Goal: Communication & Community: Answer question/provide support

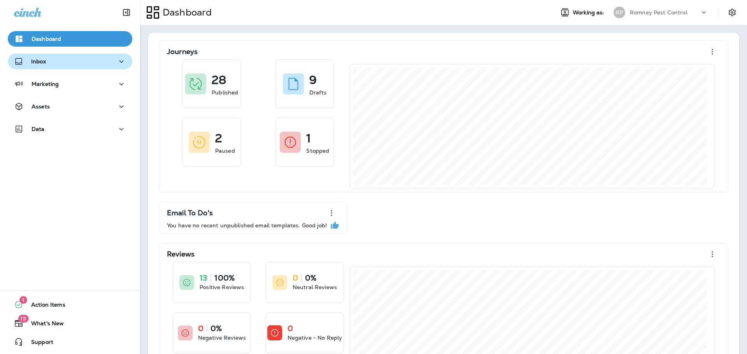
click at [67, 66] on div "Inbox" at bounding box center [70, 62] width 112 height 10
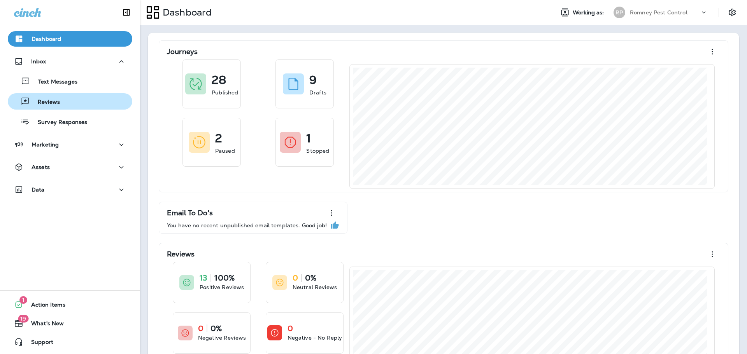
click at [53, 96] on div "Reviews" at bounding box center [35, 102] width 49 height 12
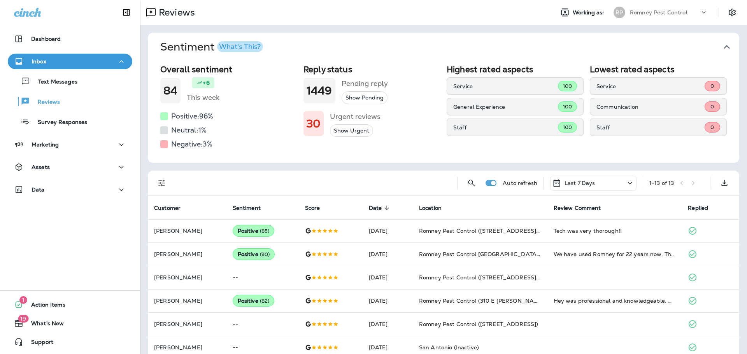
click at [721, 44] on icon "button" at bounding box center [727, 47] width 12 height 12
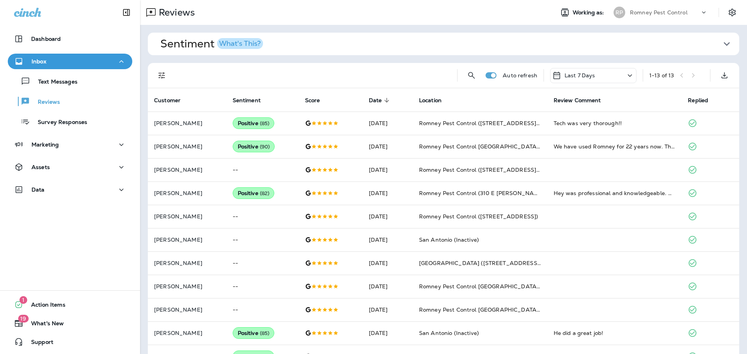
click at [155, 70] on div at bounding box center [162, 76] width 16 height 16
click at [163, 79] on icon "Filters" at bounding box center [161, 75] width 9 height 9
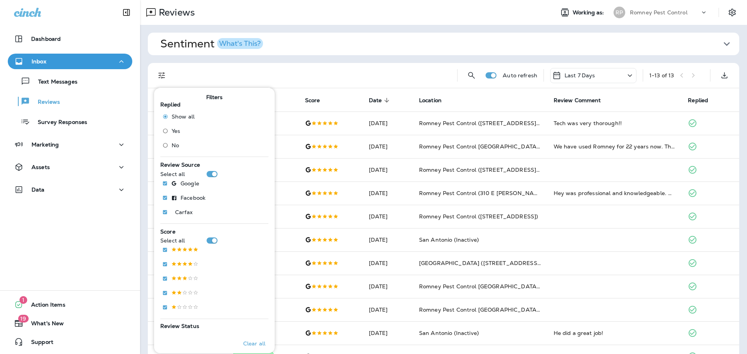
drag, startPoint x: 177, startPoint y: 146, endPoint x: 237, endPoint y: 136, distance: 60.0
click at [177, 146] on span "No" at bounding box center [175, 145] width 7 height 6
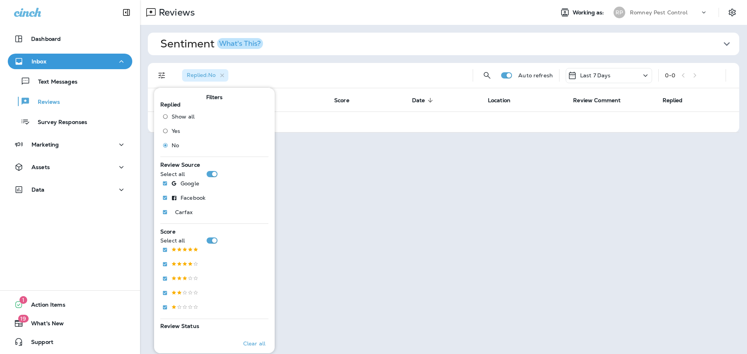
click at [611, 75] on div "Last 7 Days" at bounding box center [609, 75] width 86 height 15
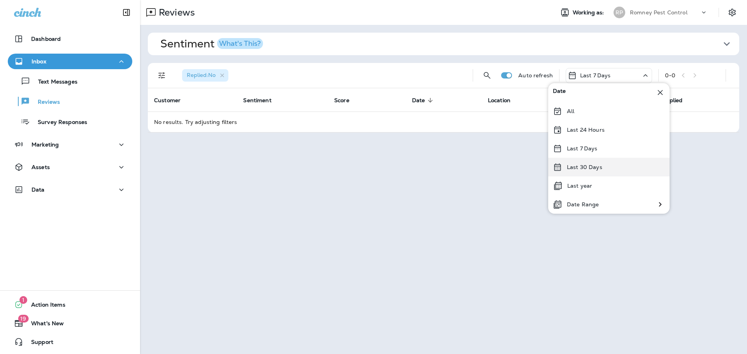
click at [582, 168] on p "Last 30 Days" at bounding box center [584, 167] width 35 height 6
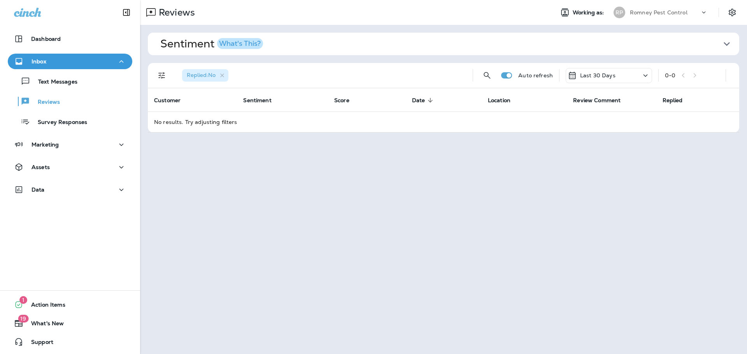
click at [662, 15] on p "Romney Pest Control" at bounding box center [659, 12] width 58 height 6
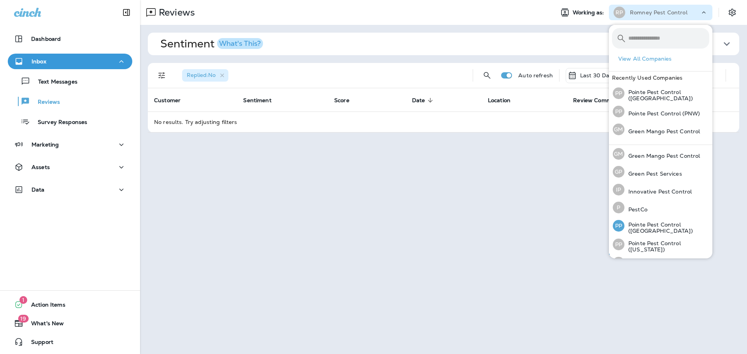
scroll to position [34, 0]
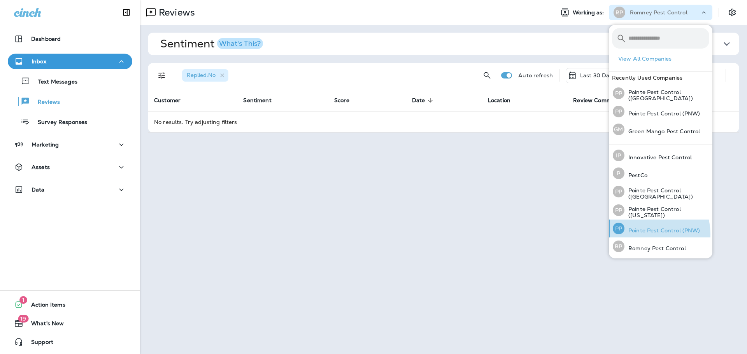
click at [648, 234] on div "PP Pointe Pest Control (PNW)" at bounding box center [657, 229] width 94 height 18
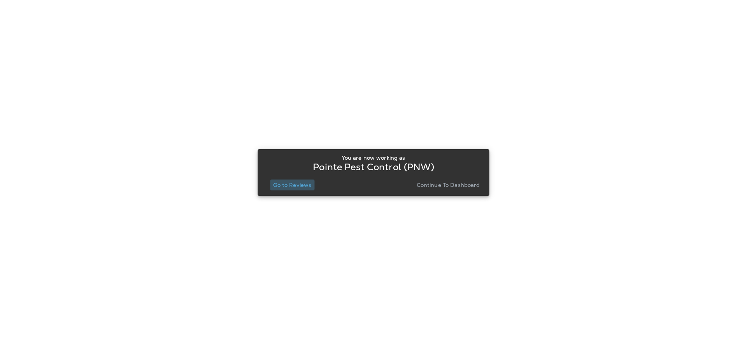
click at [301, 182] on p "Go to Reviews" at bounding box center [292, 185] width 38 height 6
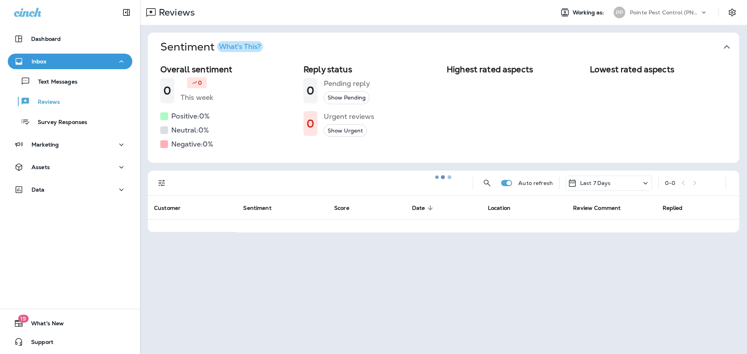
drag, startPoint x: 724, startPoint y: 42, endPoint x: 723, endPoint y: 47, distance: 5.5
click at [723, 42] on div at bounding box center [443, 177] width 605 height 353
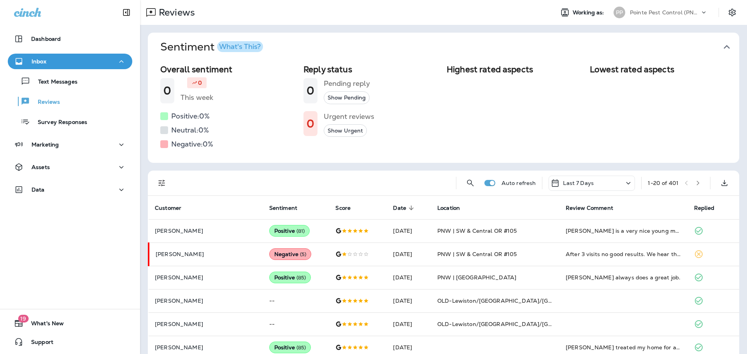
click at [724, 47] on icon "button" at bounding box center [727, 47] width 6 height 4
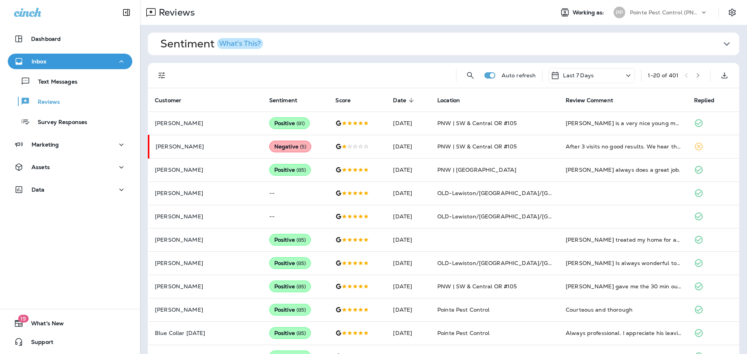
click at [165, 77] on icon "Filters" at bounding box center [161, 75] width 9 height 9
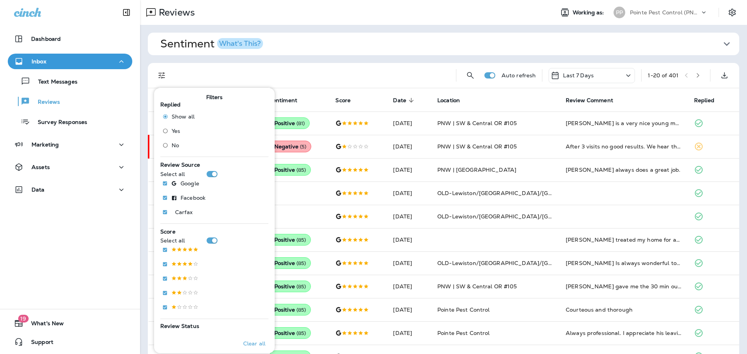
click at [173, 141] on label "No" at bounding box center [176, 145] width 35 height 12
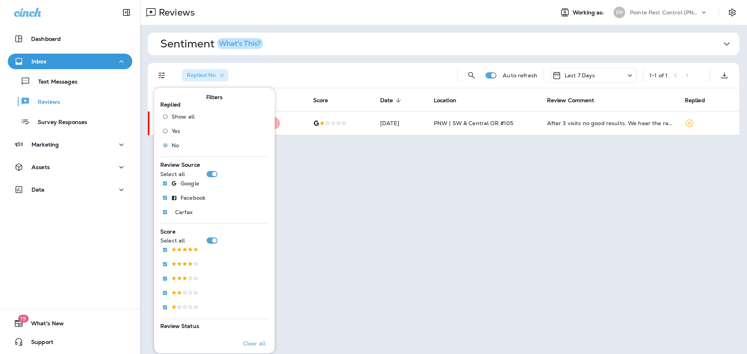
click at [356, 73] on div "Replied : No" at bounding box center [313, 75] width 275 height 25
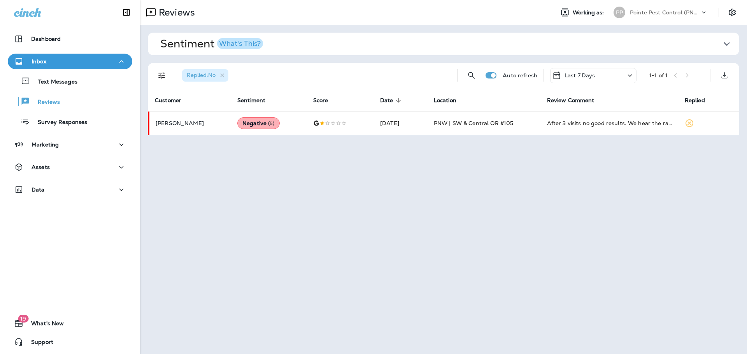
click at [656, 14] on p "Pointe Pest Control (PNW)" at bounding box center [665, 12] width 70 height 6
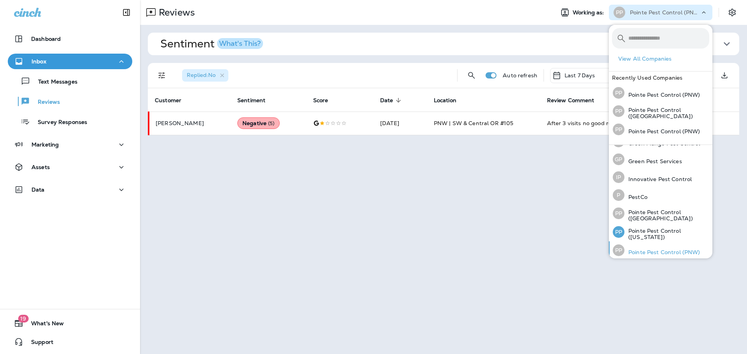
scroll to position [34, 0]
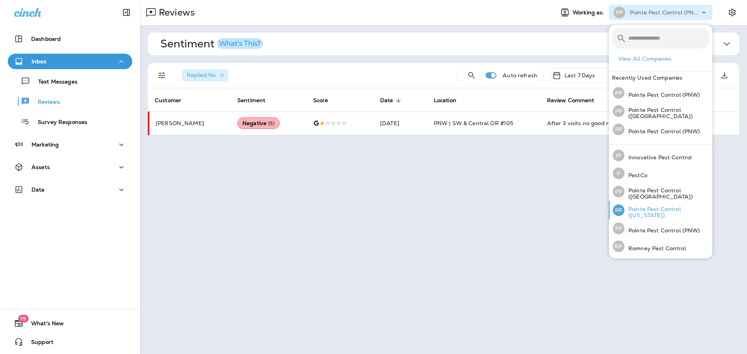
click at [649, 212] on p "Pointe Pest Control ([US_STATE])" at bounding box center [667, 212] width 85 height 12
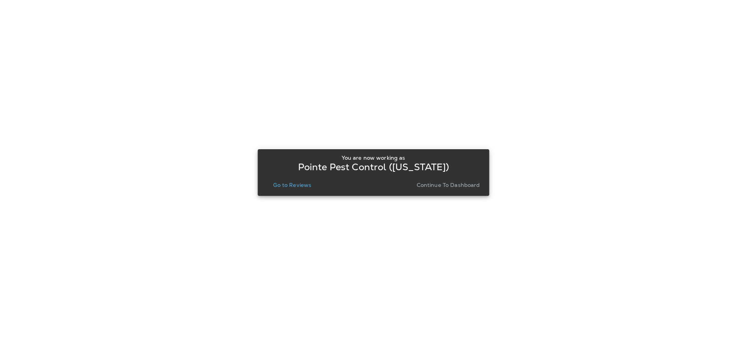
click at [292, 187] on p "Go to Reviews" at bounding box center [292, 185] width 38 height 6
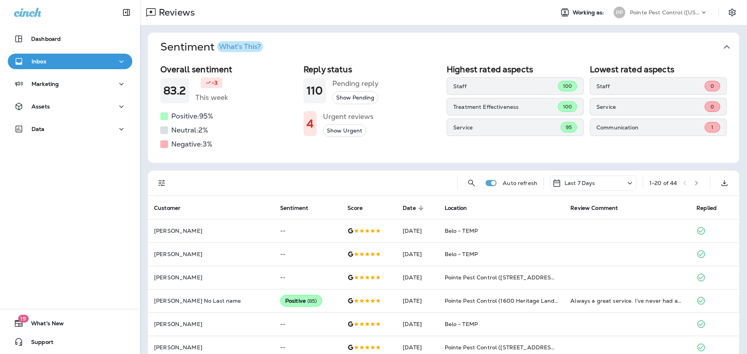
click at [729, 46] on button "Sentiment What's This?" at bounding box center [449, 47] width 591 height 29
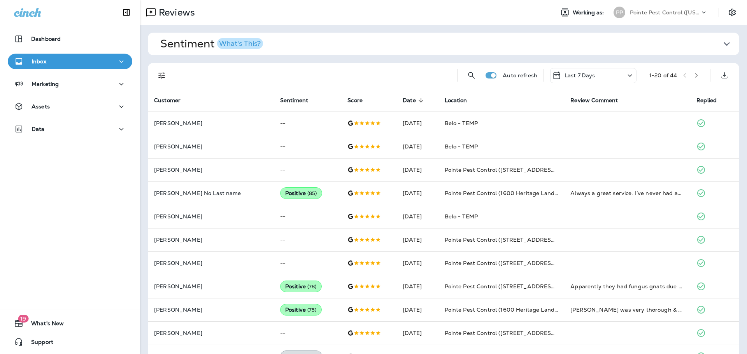
click at [156, 76] on button "Filters" at bounding box center [162, 76] width 16 height 16
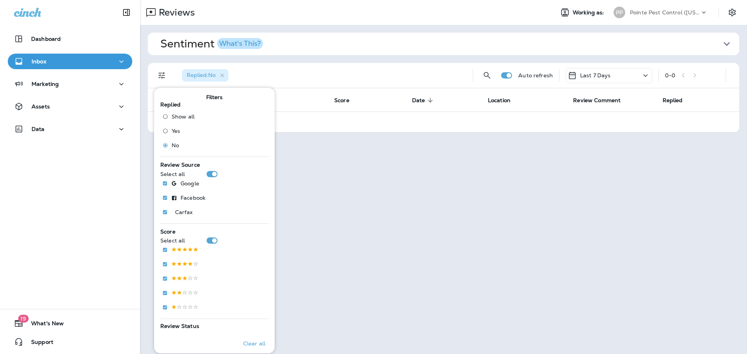
click at [636, 14] on p "Pointe Pest Control ([US_STATE])" at bounding box center [665, 12] width 70 height 6
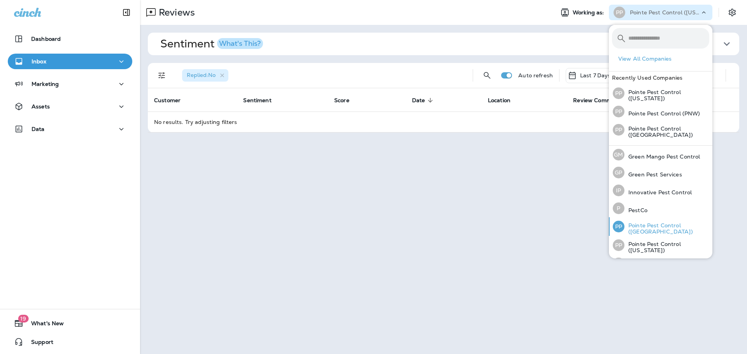
click at [648, 231] on p "Pointe Pest Control ([GEOGRAPHIC_DATA])" at bounding box center [667, 229] width 85 height 12
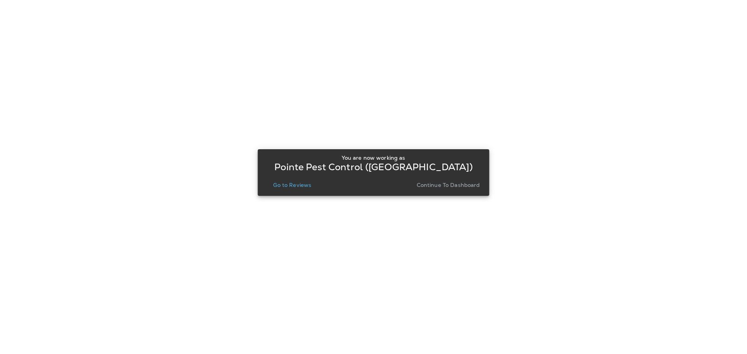
click at [291, 187] on p "Go to Reviews" at bounding box center [292, 185] width 38 height 6
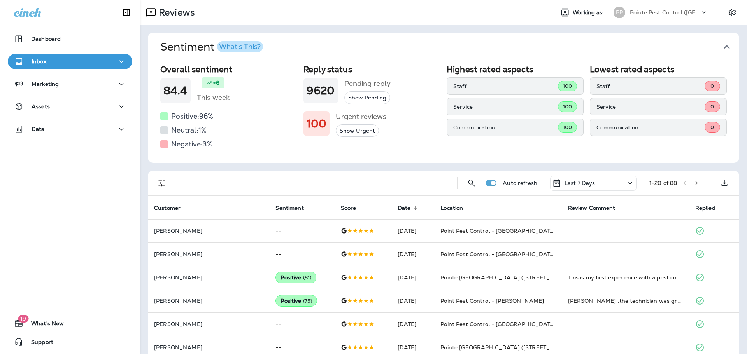
drag, startPoint x: 729, startPoint y: 44, endPoint x: 703, endPoint y: 53, distance: 27.0
click at [728, 44] on button "Sentiment What's This?" at bounding box center [449, 47] width 591 height 29
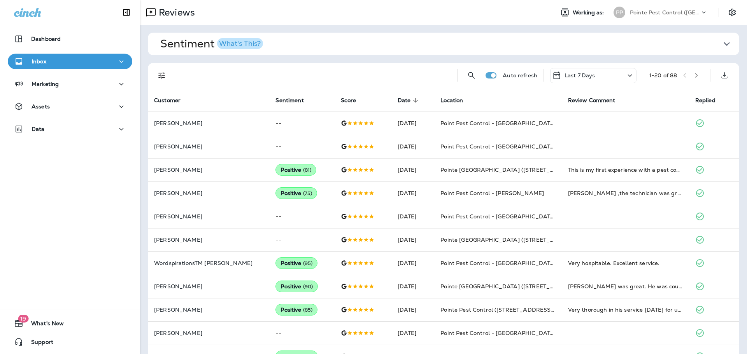
click at [152, 77] on div "Auto refresh Last 7 Days 1 - 20 of 88" at bounding box center [443, 75] width 591 height 25
click at [158, 75] on icon "Filters" at bounding box center [161, 75] width 9 height 9
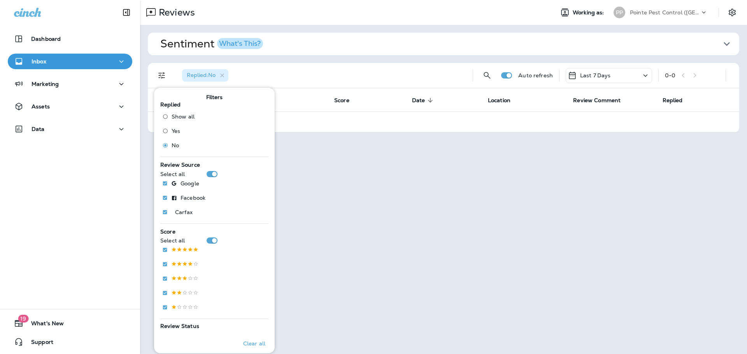
click at [687, 13] on p "Pointe Pest Control ([GEOGRAPHIC_DATA])" at bounding box center [665, 12] width 70 height 6
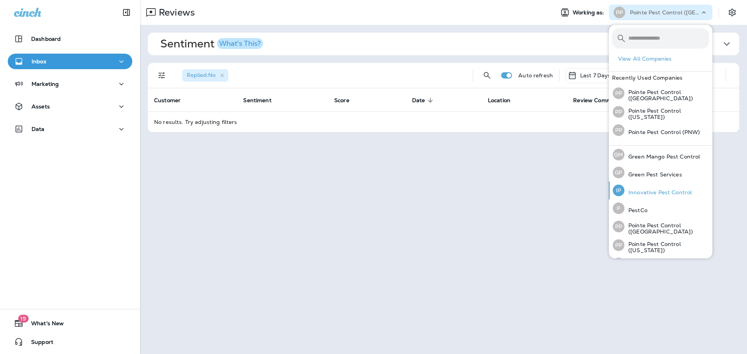
click at [675, 194] on p "Innovative Pest Control" at bounding box center [658, 193] width 67 height 6
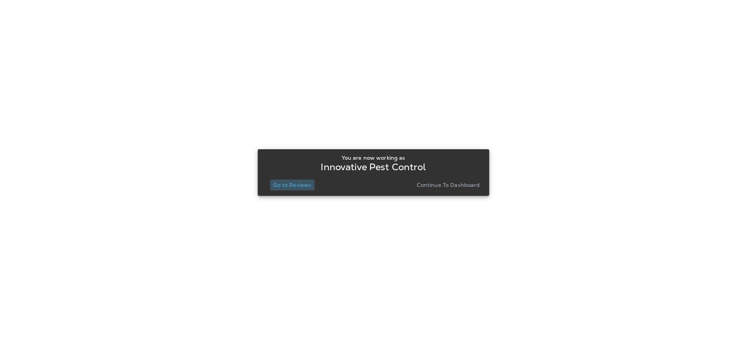
click at [297, 186] on p "Go to Reviews" at bounding box center [292, 185] width 38 height 6
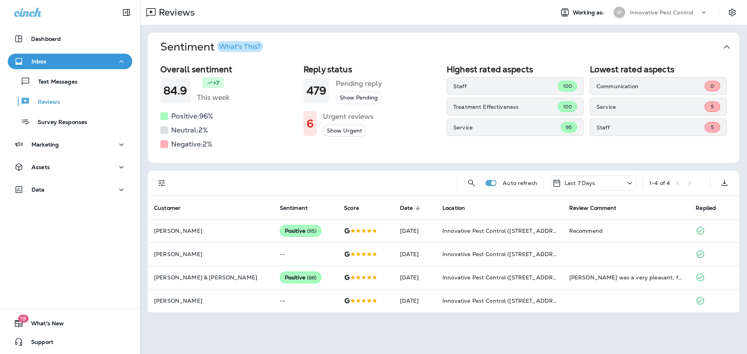
click at [723, 44] on icon "button" at bounding box center [727, 47] width 12 height 12
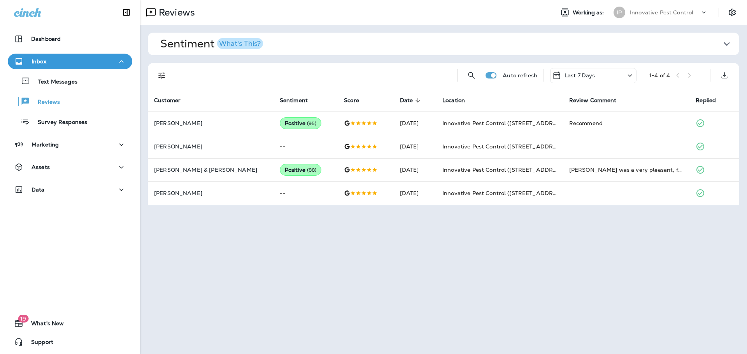
click at [649, 15] on p "Innovative Pest Control" at bounding box center [661, 12] width 63 height 6
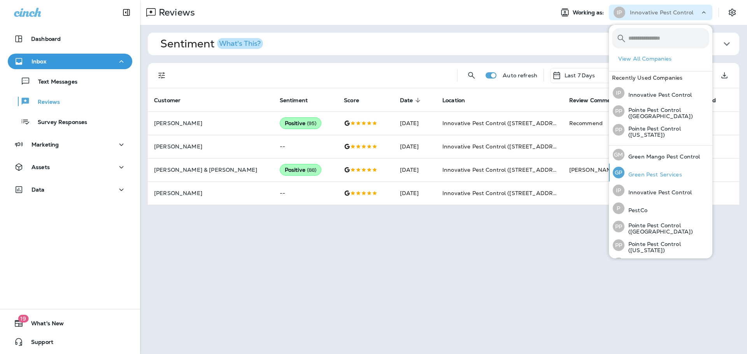
click at [661, 176] on p "Green Pest Services" at bounding box center [654, 175] width 58 height 6
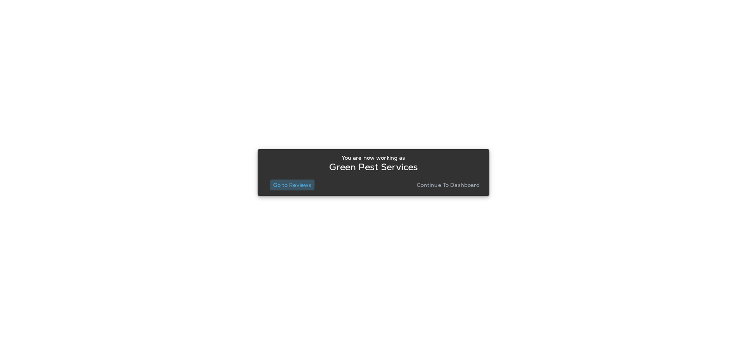
click at [279, 183] on p "Go to Reviews" at bounding box center [292, 185] width 38 height 6
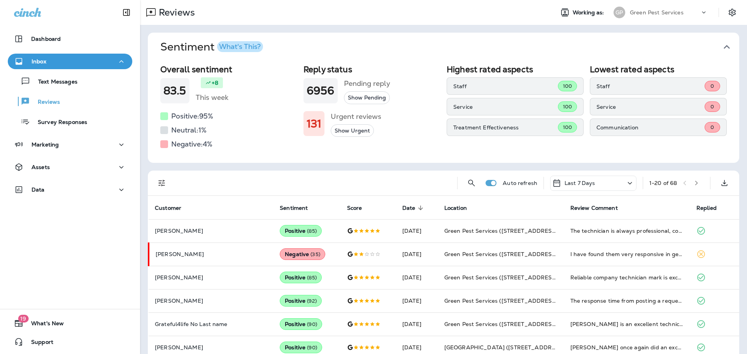
click at [728, 49] on button "Sentiment What's This?" at bounding box center [449, 47] width 591 height 29
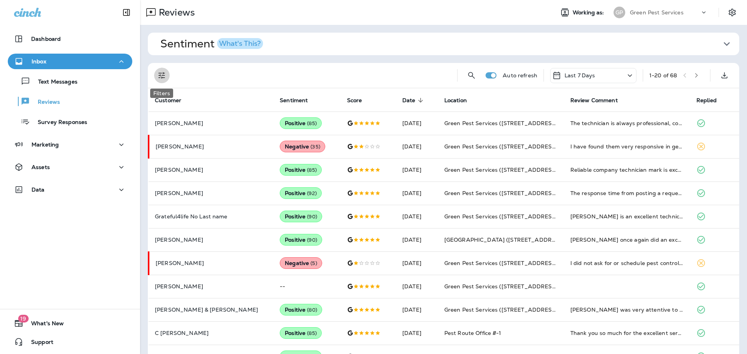
click at [167, 79] on button "Filters" at bounding box center [162, 76] width 16 height 16
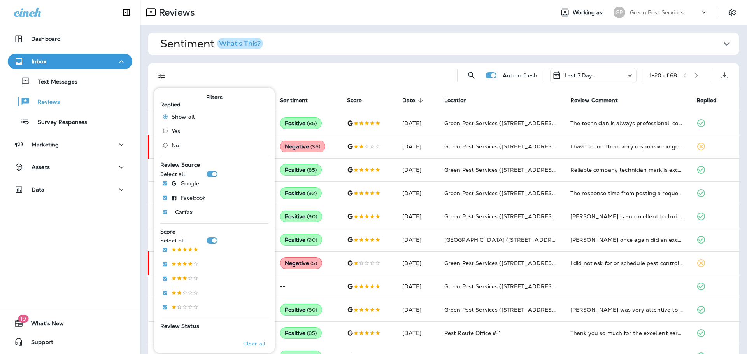
drag, startPoint x: 173, startPoint y: 140, endPoint x: 185, endPoint y: 131, distance: 15.3
click at [173, 140] on label "No" at bounding box center [176, 145] width 35 height 12
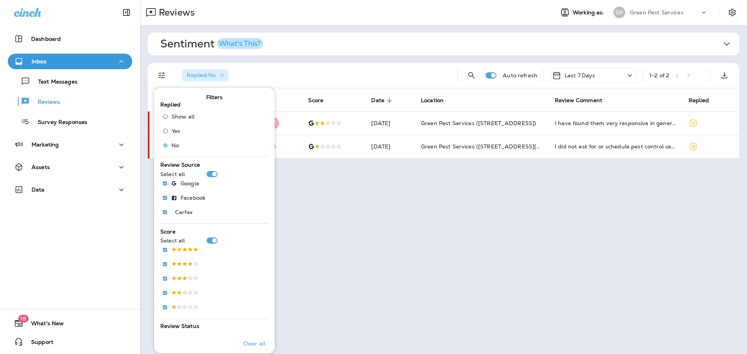
click at [405, 63] on div "Replied : No" at bounding box center [313, 75] width 275 height 25
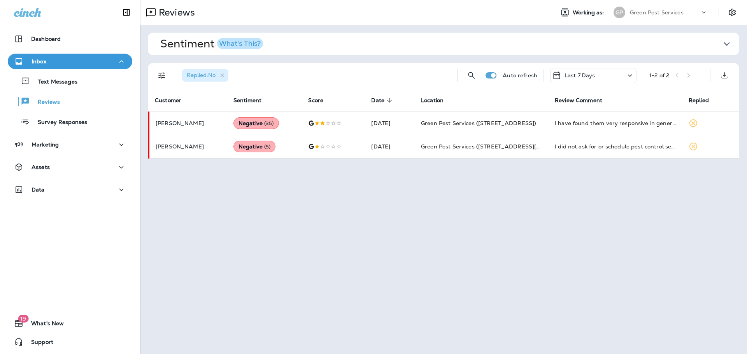
click at [666, 16] on div "Green Pest Services" at bounding box center [665, 13] width 70 height 12
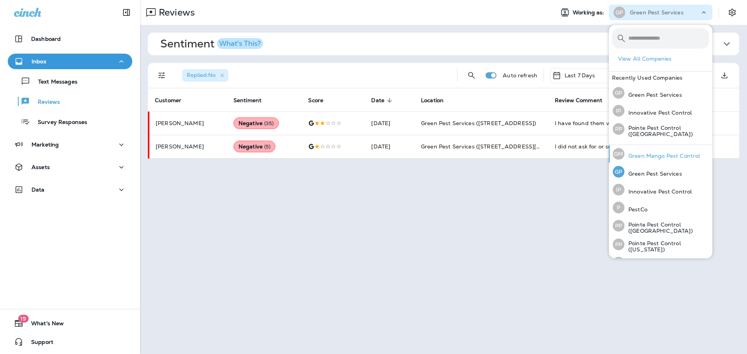
click at [669, 161] on div "[PERSON_NAME] Mango Pest Control" at bounding box center [656, 154] width 93 height 18
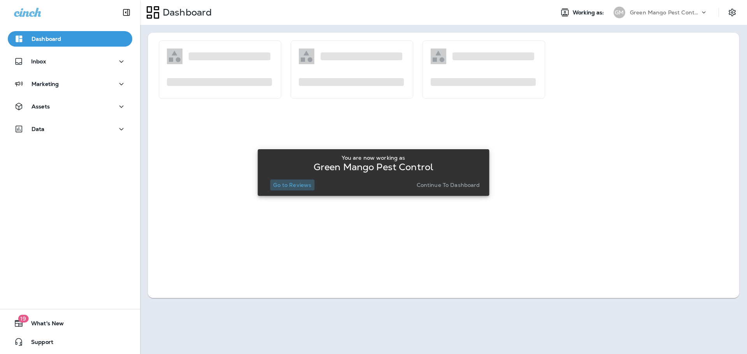
click at [290, 185] on p "Go to Reviews" at bounding box center [292, 185] width 38 height 6
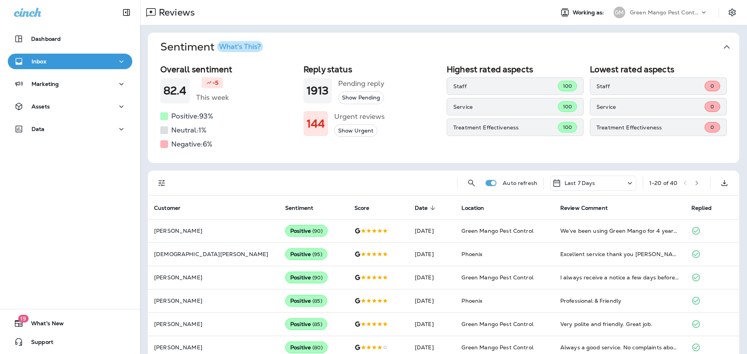
click at [723, 46] on icon "button" at bounding box center [727, 47] width 12 height 12
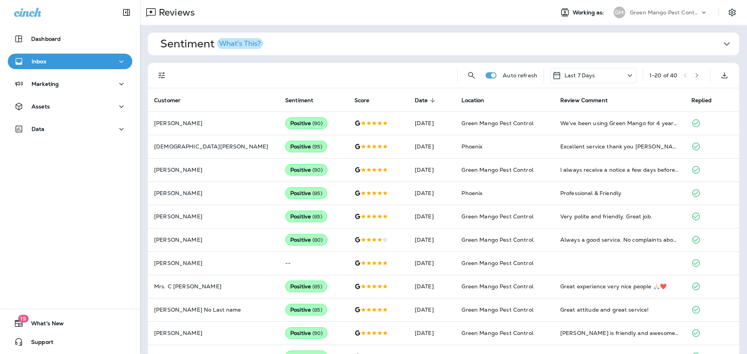
click at [155, 72] on button "Filters" at bounding box center [162, 76] width 16 height 16
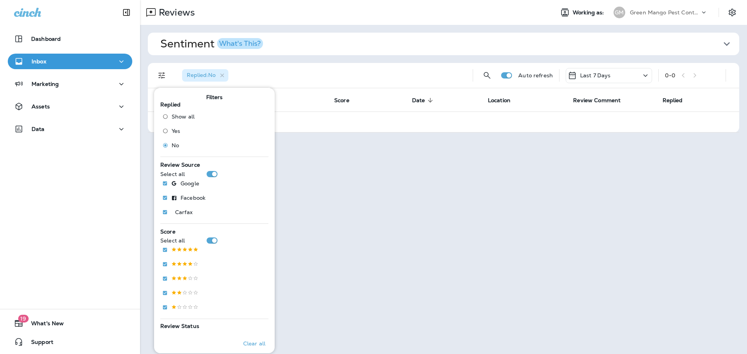
click at [662, 11] on p "Green Mango Pest Control" at bounding box center [665, 12] width 70 height 6
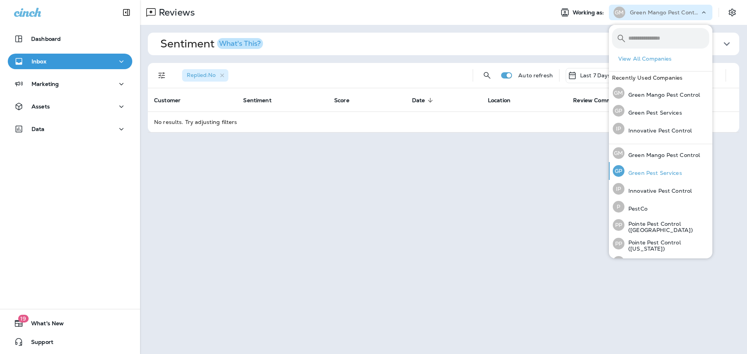
click at [667, 174] on p "Green Pest Services" at bounding box center [654, 173] width 58 height 6
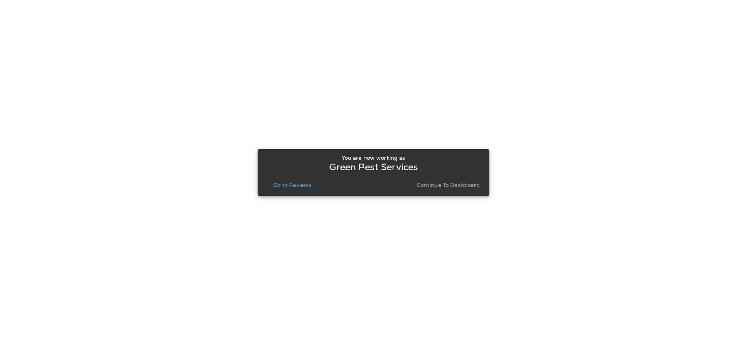
click at [289, 186] on p "Go to Reviews" at bounding box center [292, 185] width 38 height 6
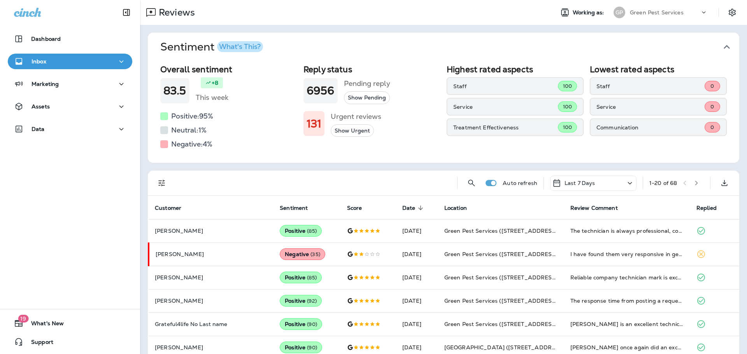
click at [727, 46] on icon "button" at bounding box center [727, 47] width 12 height 12
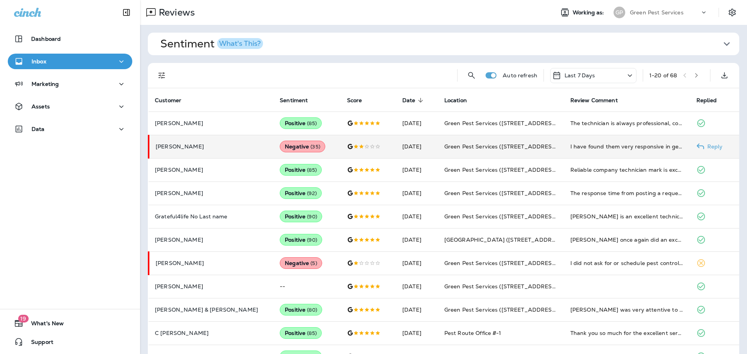
click at [400, 154] on td "[DATE]" at bounding box center [417, 146] width 42 height 23
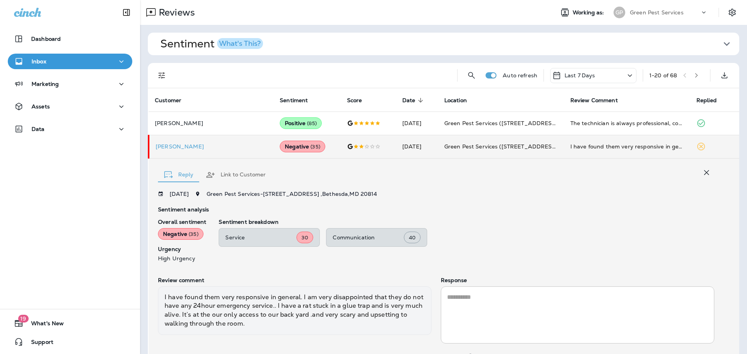
scroll to position [41, 0]
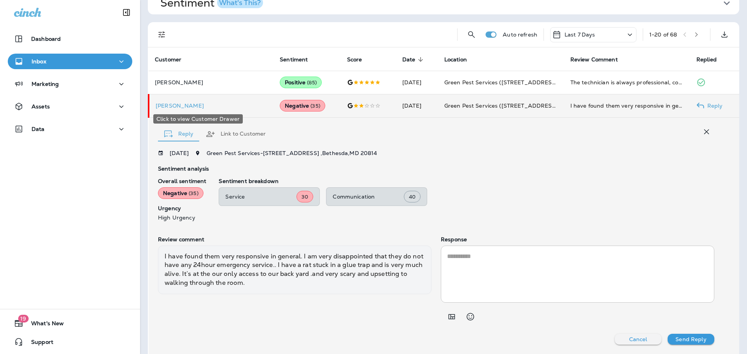
click at [170, 107] on p "[PERSON_NAME]" at bounding box center [212, 106] width 112 height 6
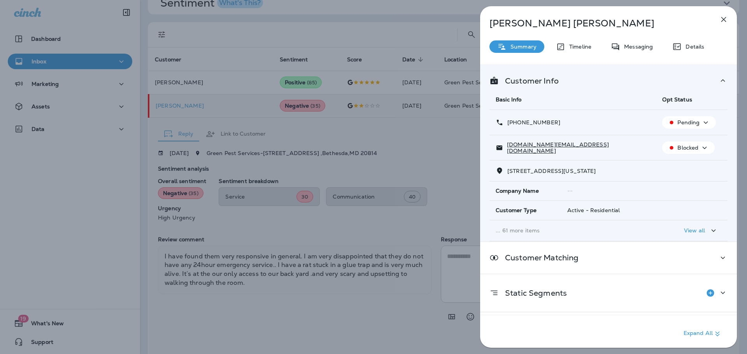
click at [262, 143] on div "[PERSON_NAME] Summary Timeline Messaging Details Customer Info Basic Info Opt S…" at bounding box center [373, 177] width 747 height 354
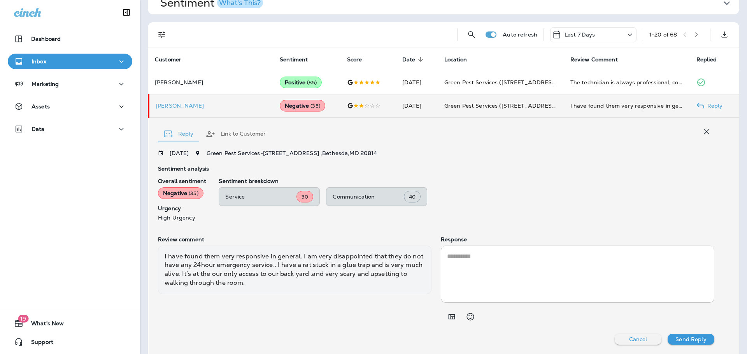
click at [704, 131] on icon "button" at bounding box center [706, 131] width 9 height 9
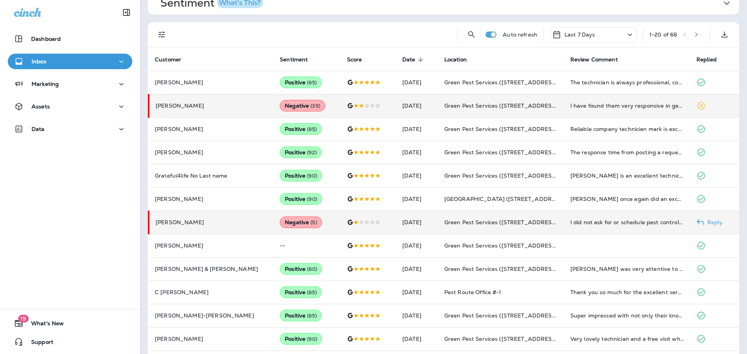
click at [177, 222] on p "[PERSON_NAME]" at bounding box center [212, 222] width 112 height 6
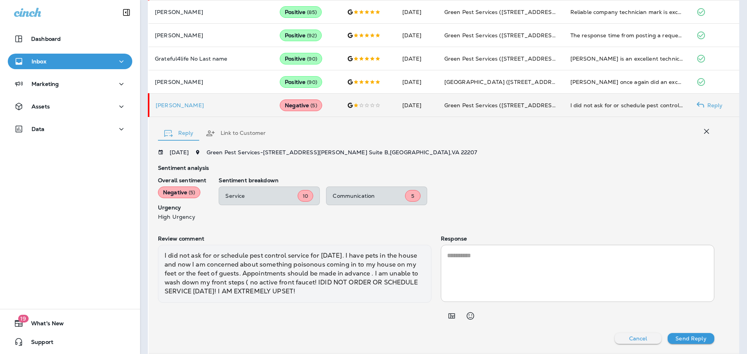
scroll to position [157, 0]
click at [181, 105] on p "[PERSON_NAME]" at bounding box center [212, 106] width 112 height 6
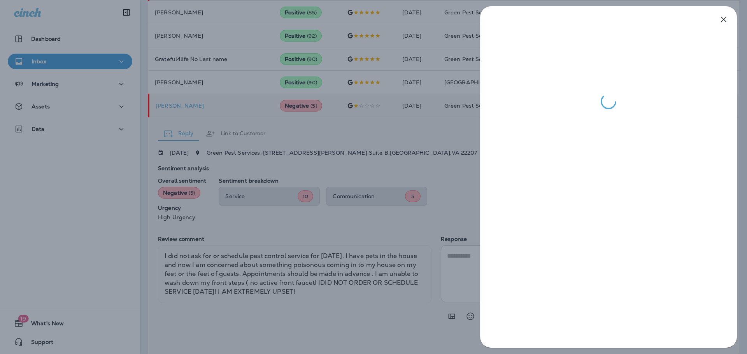
click at [378, 118] on div at bounding box center [373, 177] width 747 height 354
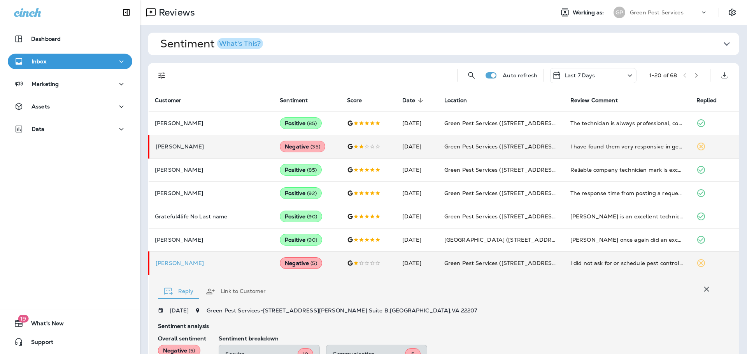
click at [659, 16] on div "Green Pest Services" at bounding box center [665, 13] width 70 height 12
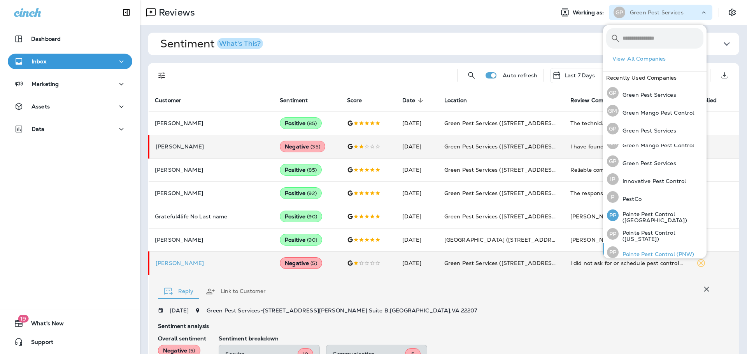
scroll to position [33, 0]
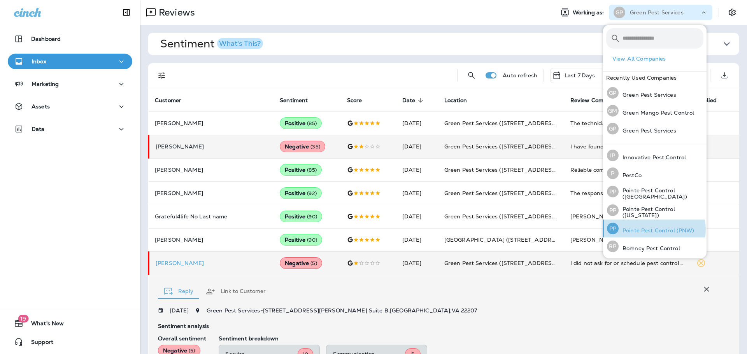
click at [654, 230] on p "Pointe Pest Control (PNW)" at bounding box center [657, 231] width 76 height 6
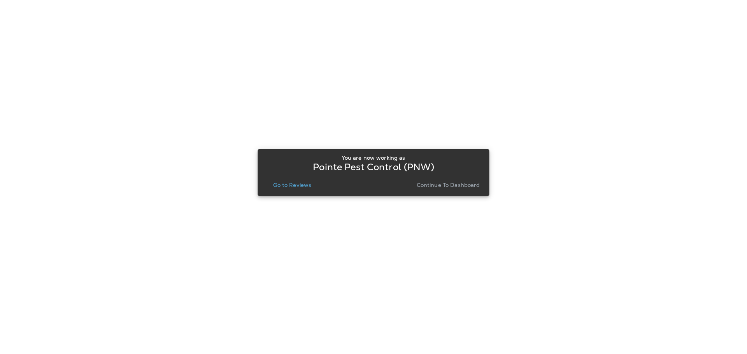
click at [298, 188] on p "Go to Reviews" at bounding box center [292, 185] width 38 height 6
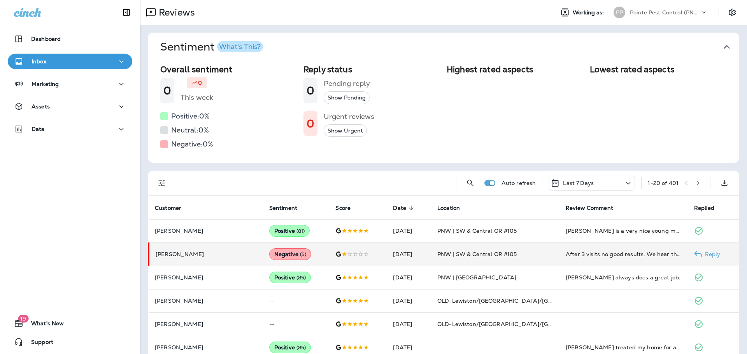
click at [269, 255] on div "Negative ( 5 )" at bounding box center [290, 255] width 42 height 12
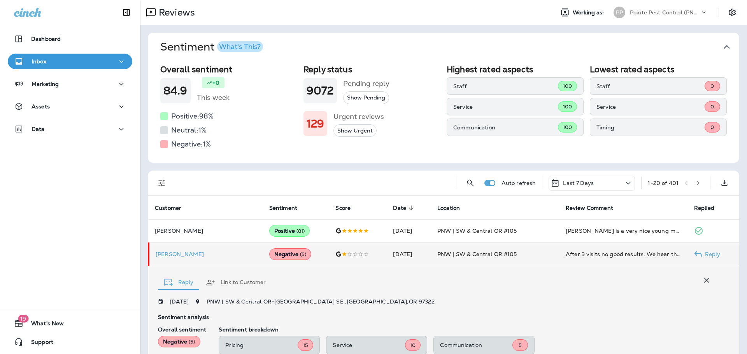
scroll to position [149, 0]
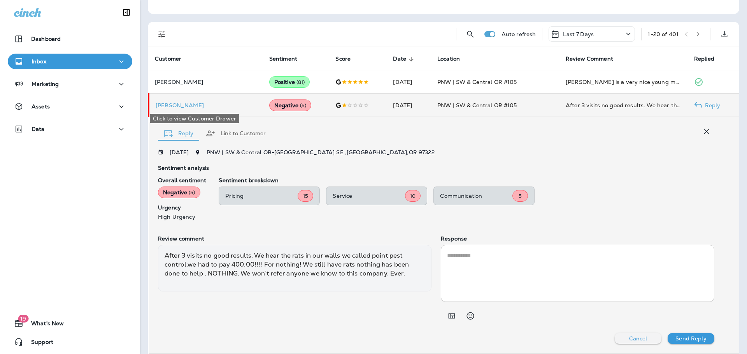
click at [172, 102] on p "[PERSON_NAME]" at bounding box center [206, 105] width 101 height 6
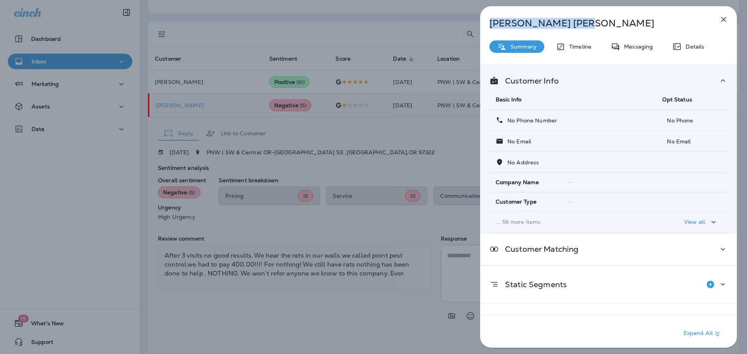
drag, startPoint x: 549, startPoint y: 27, endPoint x: 448, endPoint y: 27, distance: 101.2
click at [448, 27] on div "[PERSON_NAME] Summary Timeline Messaging Details Customer Info Basic Info Opt S…" at bounding box center [373, 177] width 747 height 354
copy p "[PERSON_NAME]"
click at [18, 148] on div "[PERSON_NAME] Summary Timeline Messaging Details Customer Info Basic Info Opt S…" at bounding box center [373, 177] width 747 height 354
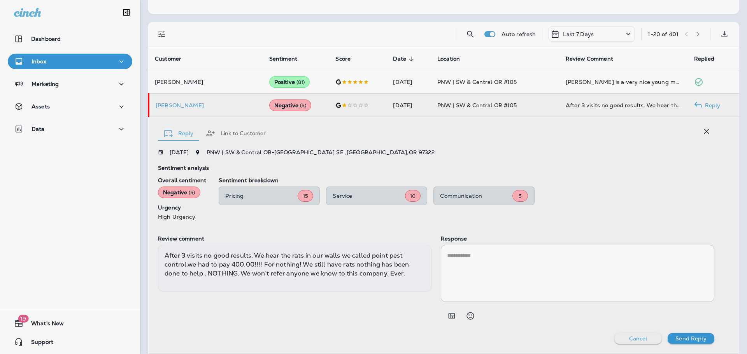
click at [58, 126] on div at bounding box center [414, 177] width 747 height 354
drag, startPoint x: 53, startPoint y: 140, endPoint x: 44, endPoint y: 127, distance: 15.6
click at [53, 140] on div at bounding box center [373, 177] width 747 height 354
drag, startPoint x: 44, startPoint y: 127, endPoint x: 44, endPoint y: 136, distance: 8.9
click at [44, 127] on p "Data" at bounding box center [38, 129] width 13 height 6
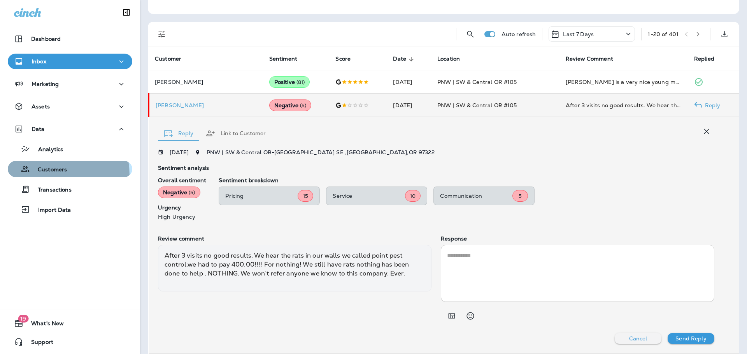
click at [47, 175] on button "Customers" at bounding box center [70, 169] width 125 height 16
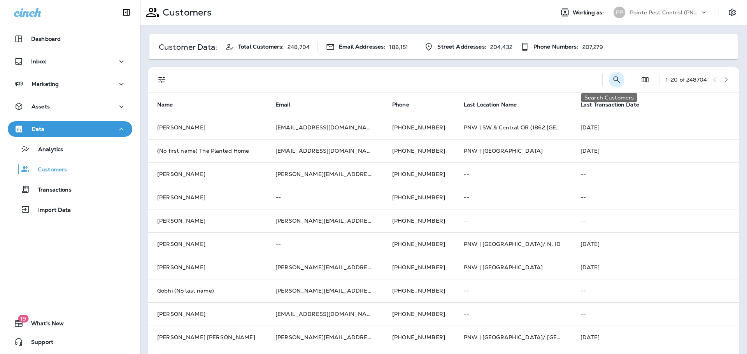
click at [613, 79] on icon "Search Customers" at bounding box center [616, 79] width 7 height 7
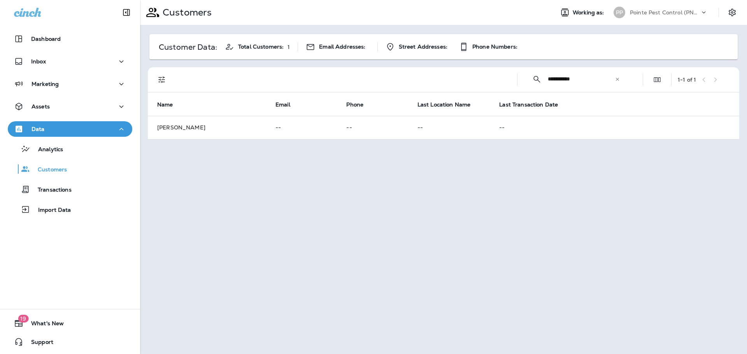
type input "**********"
click at [619, 77] on icon at bounding box center [617, 79] width 5 height 5
click at [88, 65] on div "Inbox" at bounding box center [70, 62] width 112 height 10
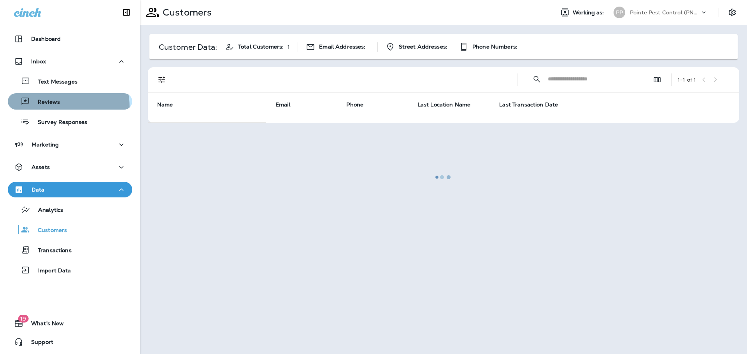
click at [55, 107] on div "Reviews" at bounding box center [35, 102] width 49 height 12
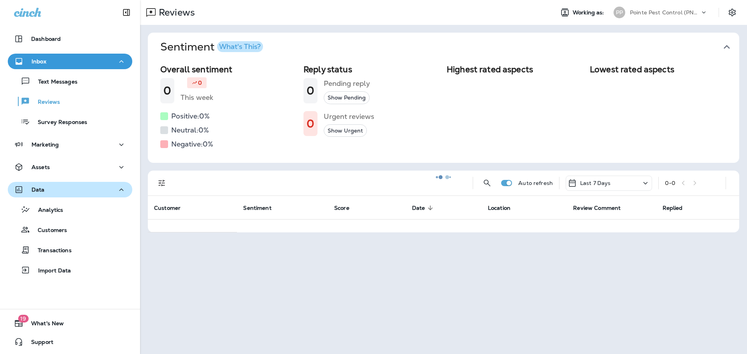
click at [84, 186] on div "Data" at bounding box center [70, 190] width 112 height 10
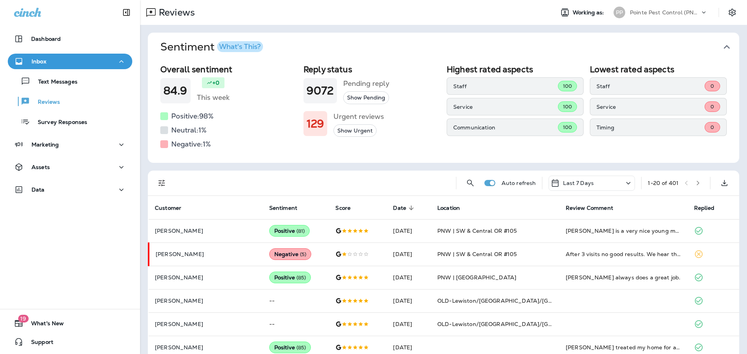
click at [721, 47] on icon "button" at bounding box center [727, 47] width 12 height 12
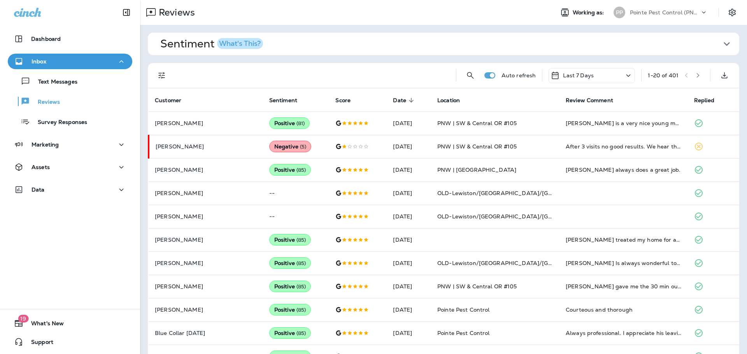
click at [665, 11] on p "Pointe Pest Control (PNW)" at bounding box center [665, 12] width 70 height 6
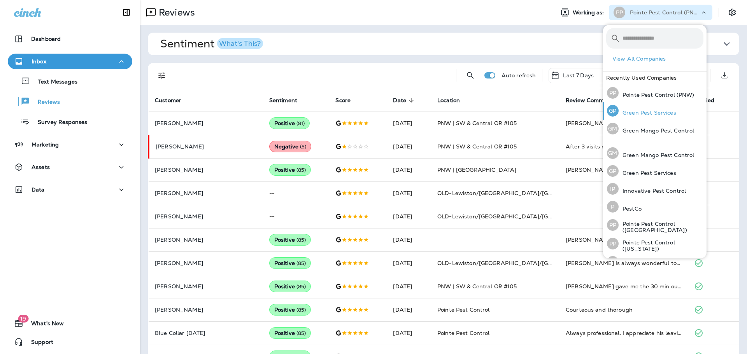
click at [657, 104] on div "[PERSON_NAME] Pest Services" at bounding box center [641, 111] width 75 height 18
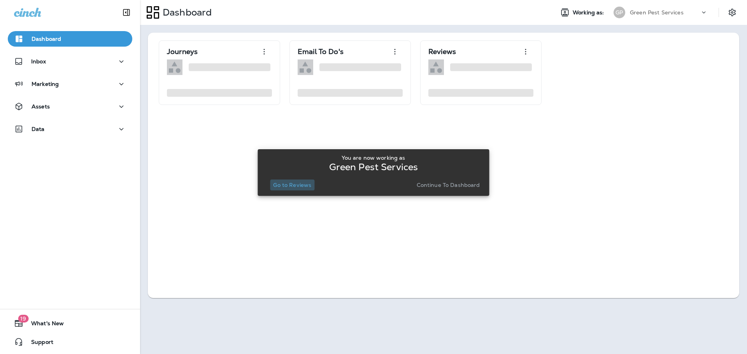
click at [304, 184] on p "Go to Reviews" at bounding box center [292, 185] width 38 height 6
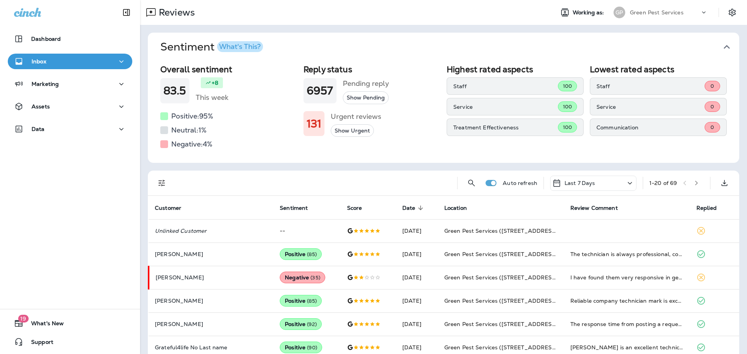
click at [725, 48] on icon "button" at bounding box center [727, 47] width 12 height 12
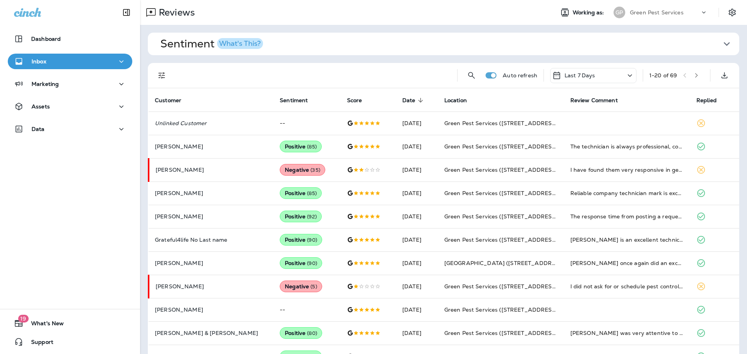
click at [154, 68] on div at bounding box center [162, 76] width 16 height 16
click at [161, 72] on icon "Filters" at bounding box center [161, 75] width 9 height 9
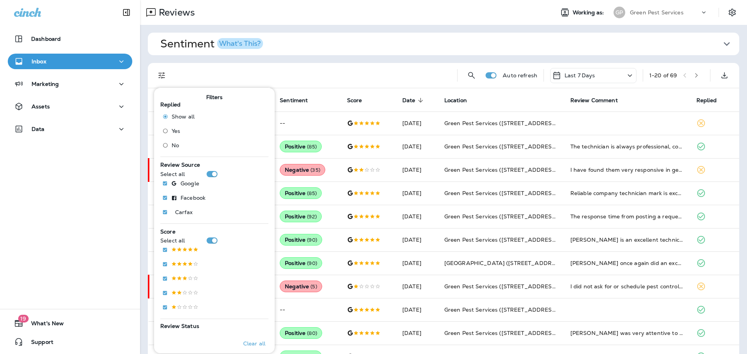
click at [174, 146] on span "No" at bounding box center [175, 145] width 7 height 6
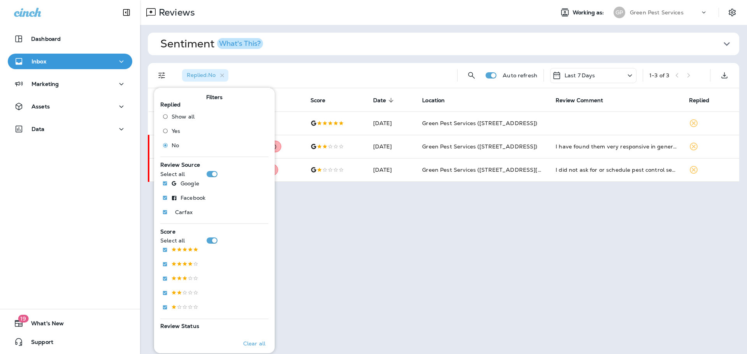
click at [365, 70] on div "Replied : No" at bounding box center [313, 75] width 275 height 25
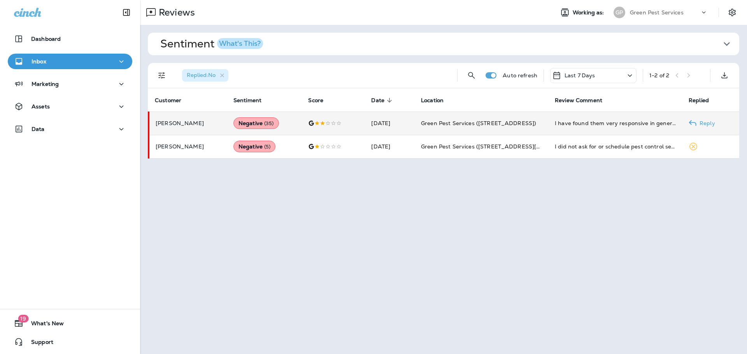
click at [457, 121] on span "Green Pest Services ([STREET_ADDRESS])" at bounding box center [478, 123] width 115 height 7
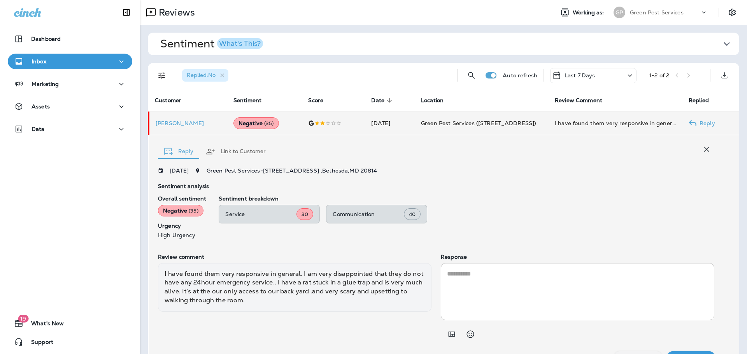
scroll to position [18, 0]
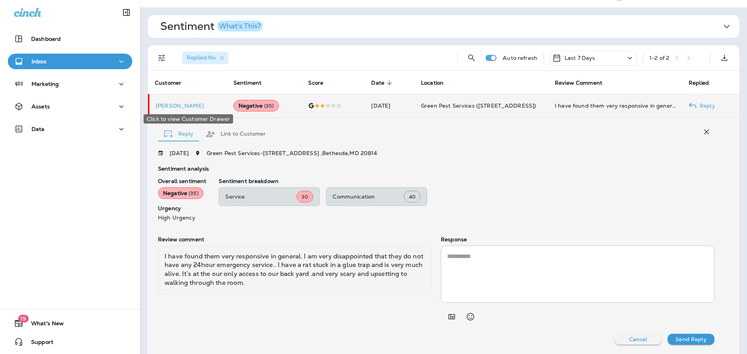
click at [175, 106] on p "[PERSON_NAME]" at bounding box center [188, 106] width 65 height 6
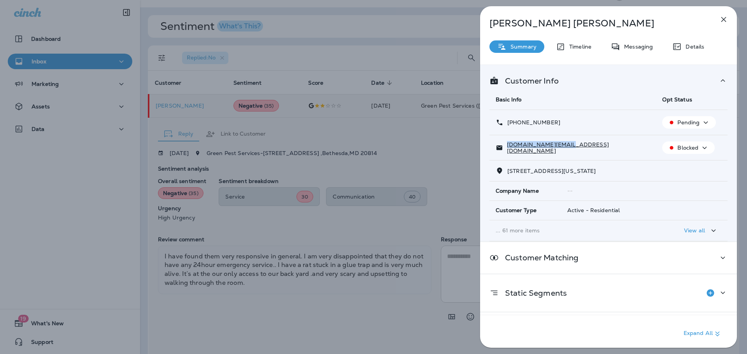
drag, startPoint x: 570, startPoint y: 149, endPoint x: 506, endPoint y: 150, distance: 63.8
click at [506, 150] on div "[DOMAIN_NAME][EMAIL_ADDRESS][DOMAIN_NAME]" at bounding box center [573, 148] width 154 height 12
copy p "[DOMAIN_NAME][EMAIL_ADDRESS][DOMAIN_NAME]"
drag, startPoint x: 560, startPoint y: 123, endPoint x: 514, endPoint y: 126, distance: 46.8
click at [514, 126] on div "[PHONE_NUMBER]" at bounding box center [573, 123] width 154 height 8
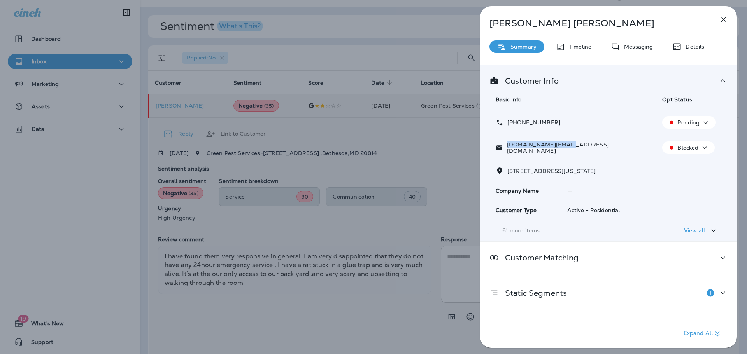
copy p "[PHONE_NUMBER]"
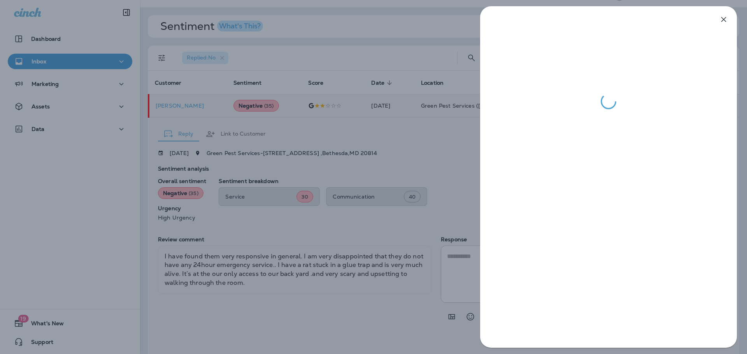
click at [436, 179] on div at bounding box center [373, 177] width 747 height 354
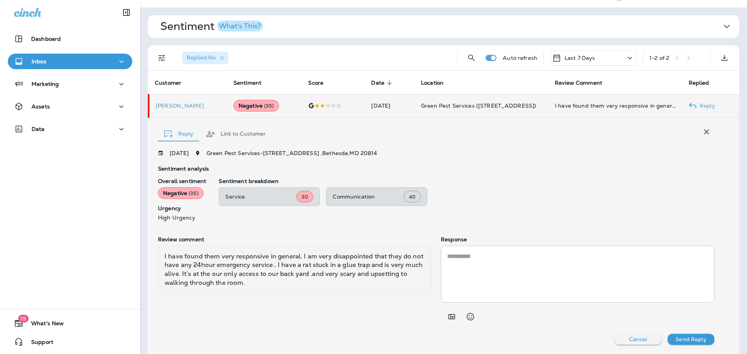
click at [702, 133] on icon "button" at bounding box center [706, 131] width 9 height 9
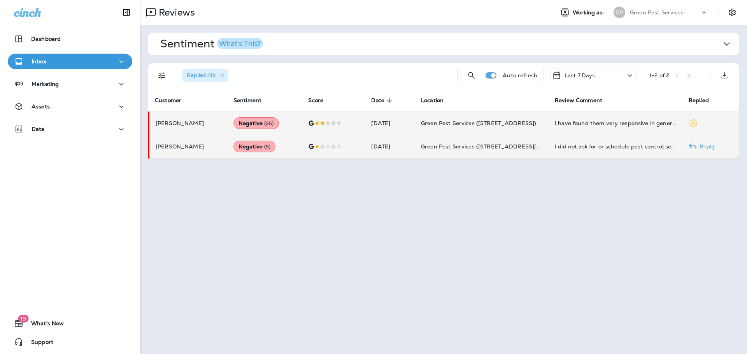
click at [333, 147] on div at bounding box center [333, 147] width 51 height 6
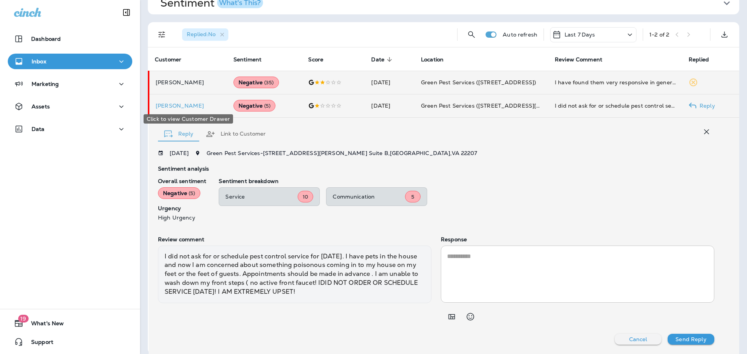
click at [183, 108] on p "[PERSON_NAME]" at bounding box center [188, 106] width 65 height 6
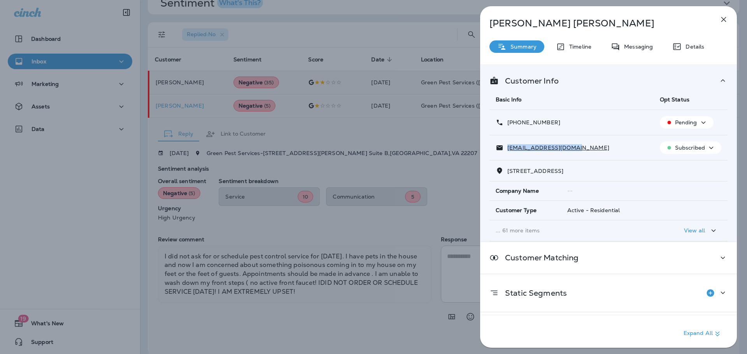
drag, startPoint x: 557, startPoint y: 151, endPoint x: 506, endPoint y: 151, distance: 50.6
click at [506, 151] on div "[EMAIL_ADDRESS][DOMAIN_NAME]" at bounding box center [572, 148] width 152 height 8
copy p "[EMAIL_ADDRESS][DOMAIN_NAME]"
drag, startPoint x: 557, startPoint y: 125, endPoint x: 514, endPoint y: 125, distance: 43.6
click at [514, 125] on div "[PHONE_NUMBER]" at bounding box center [572, 123] width 152 height 8
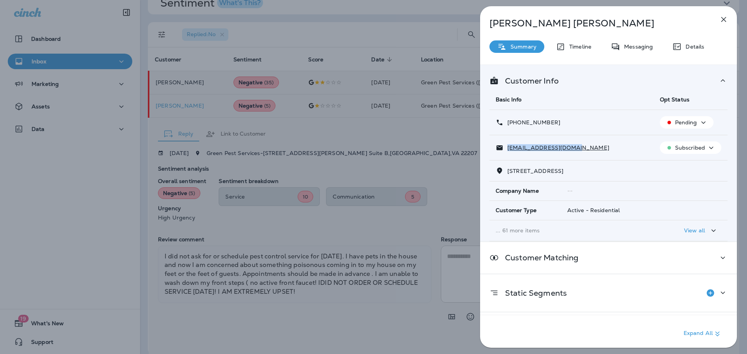
copy p "[PHONE_NUMBER]"
click at [374, 253] on div "[PERSON_NAME] Summary Timeline Messaging Details Customer Info Basic Info Opt S…" at bounding box center [373, 177] width 747 height 354
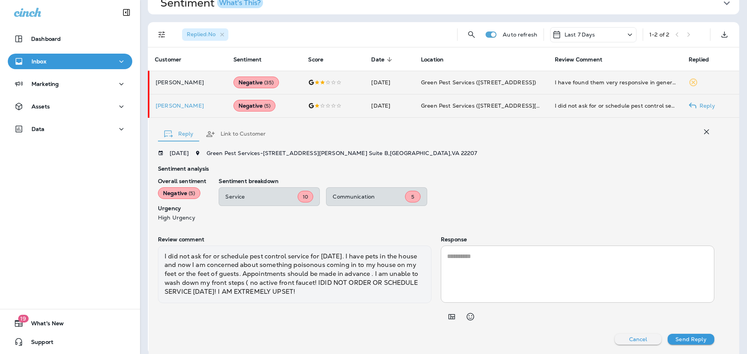
click at [704, 132] on icon "button" at bounding box center [706, 132] width 5 height 5
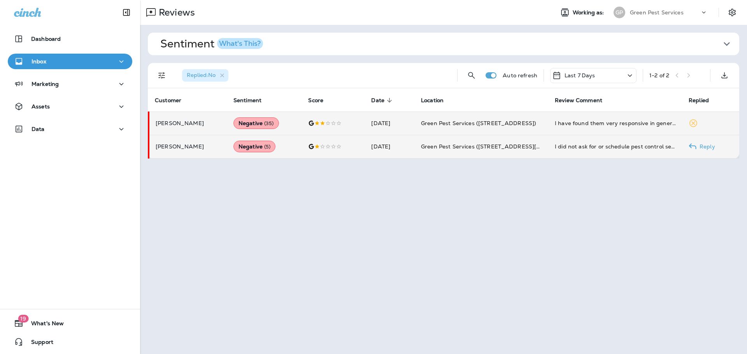
click at [385, 142] on td "[DATE]" at bounding box center [390, 146] width 50 height 23
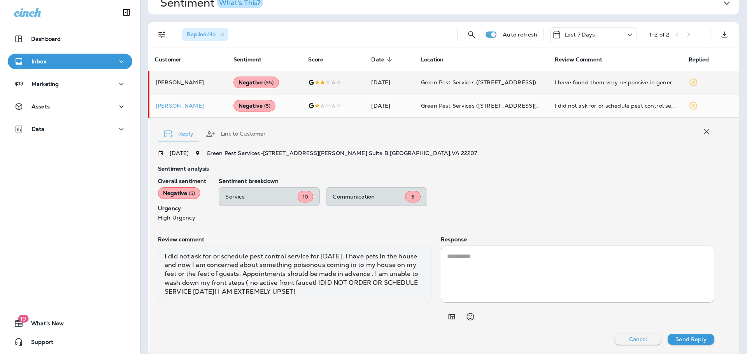
click at [501, 268] on textarea at bounding box center [577, 274] width 261 height 45
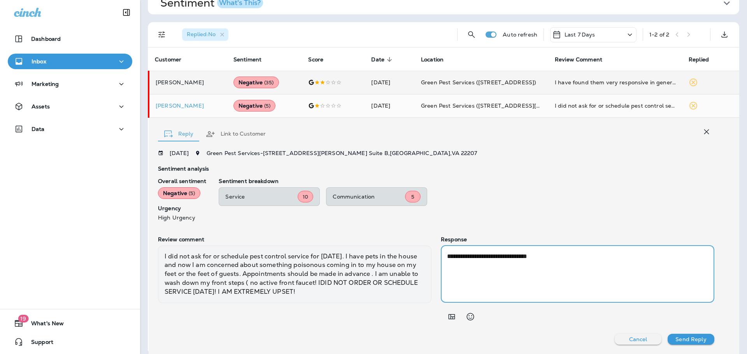
click at [632, 265] on textarea "**********" at bounding box center [576, 274] width 258 height 45
paste textarea "**********"
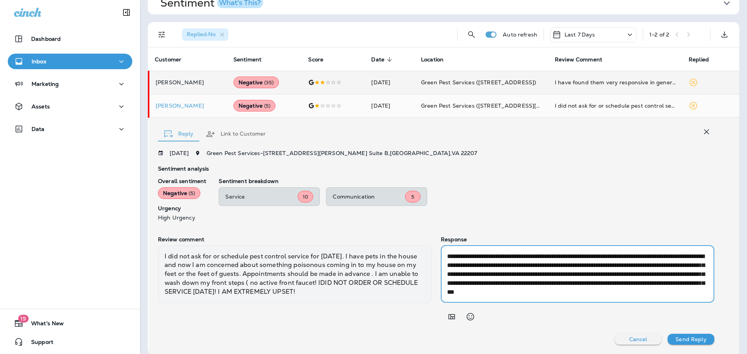
scroll to position [9, 0]
click at [538, 296] on textarea "**********" at bounding box center [576, 274] width 258 height 45
drag, startPoint x: 474, startPoint y: 267, endPoint x: 546, endPoint y: 256, distance: 73.5
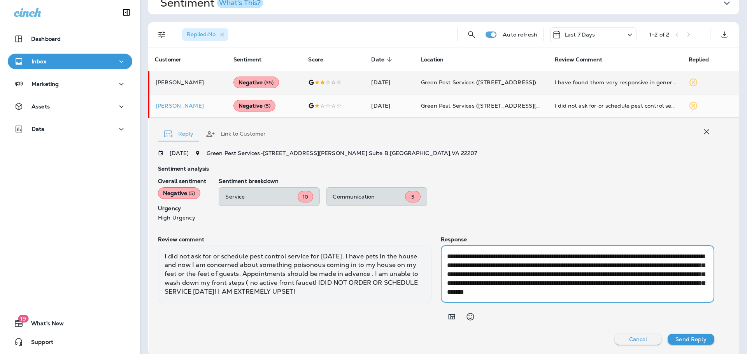
click at [546, 256] on textarea "**********" at bounding box center [576, 274] width 258 height 45
drag, startPoint x: 512, startPoint y: 266, endPoint x: 635, endPoint y: 256, distance: 123.3
click at [635, 256] on textarea "**********" at bounding box center [576, 274] width 258 height 45
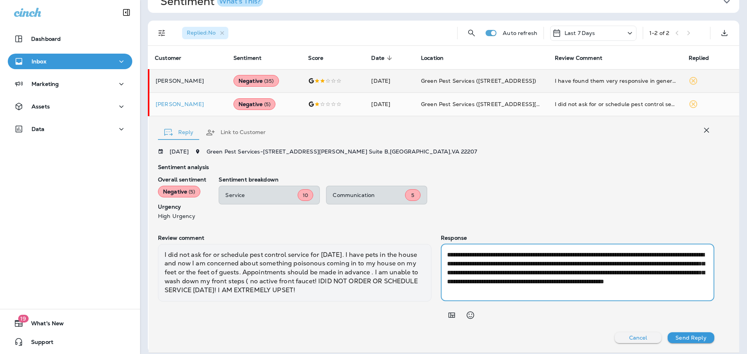
click at [570, 276] on textarea "**********" at bounding box center [576, 273] width 258 height 45
drag, startPoint x: 686, startPoint y: 291, endPoint x: 593, endPoint y: 275, distance: 94.8
click at [593, 275] on textarea "**********" at bounding box center [576, 273] width 258 height 45
paste textarea "**********"
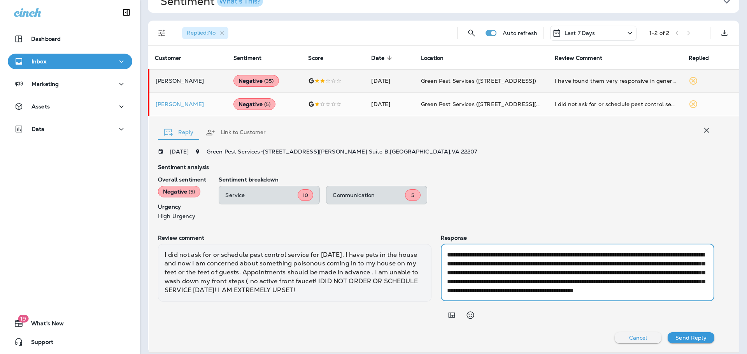
click at [585, 277] on textarea "**********" at bounding box center [576, 273] width 258 height 45
click at [587, 284] on textarea "**********" at bounding box center [576, 273] width 258 height 45
click at [510, 276] on textarea "**********" at bounding box center [576, 273] width 258 height 45
click at [672, 290] on textarea "**********" at bounding box center [576, 273] width 258 height 45
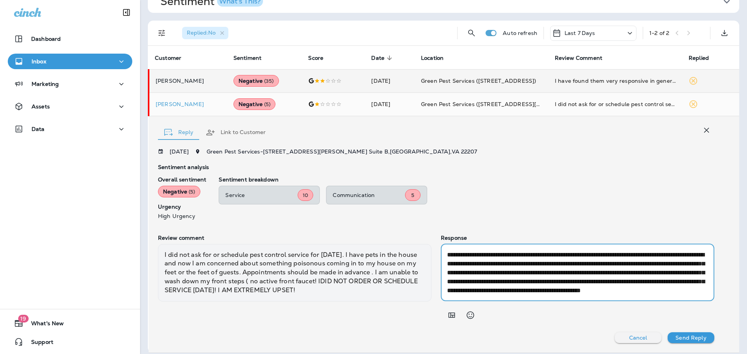
click at [672, 290] on textarea "**********" at bounding box center [576, 273] width 258 height 45
click at [560, 279] on textarea "**********" at bounding box center [576, 273] width 258 height 45
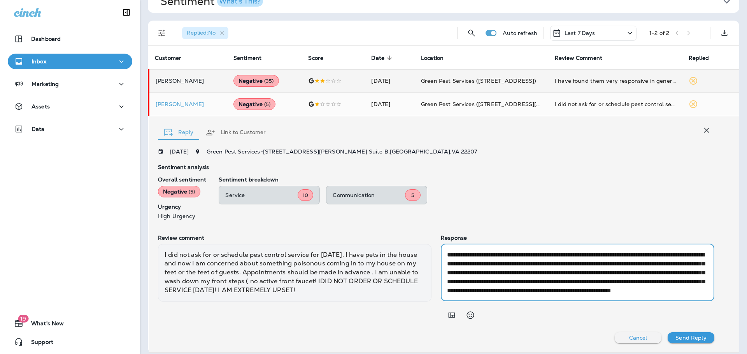
type textarea "**********"
click at [698, 342] on button "Send Reply" at bounding box center [691, 338] width 47 height 11
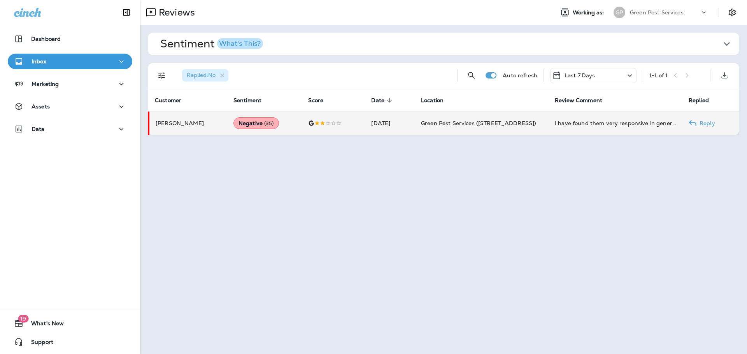
click at [422, 130] on td "Green Pest Services ([STREET_ADDRESS])" at bounding box center [482, 123] width 134 height 23
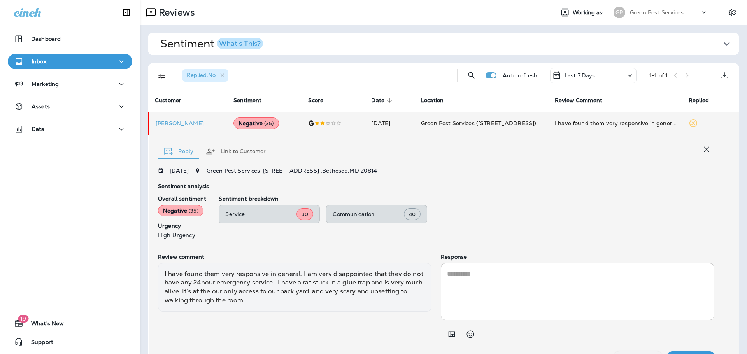
scroll to position [18, 0]
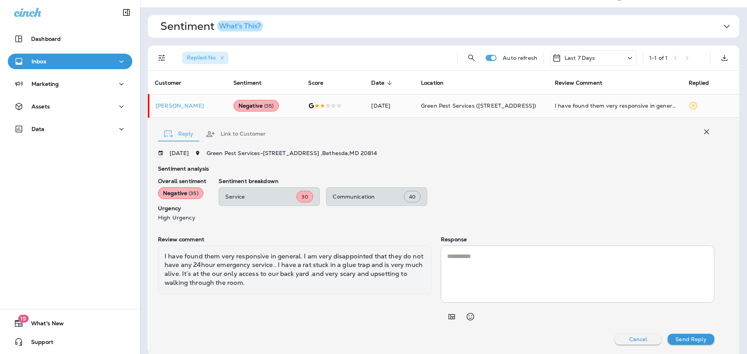
click at [470, 251] on div "* ​" at bounding box center [578, 274] width 274 height 57
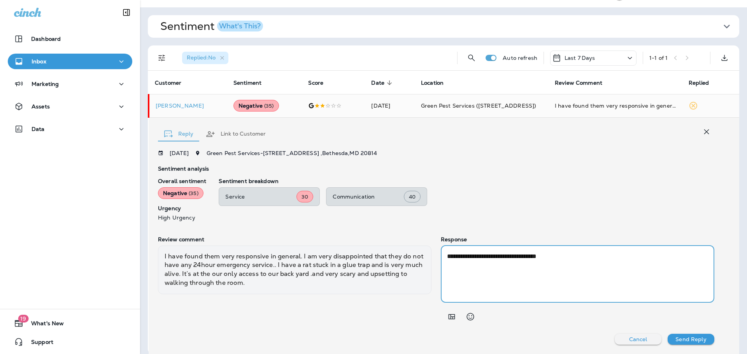
paste textarea "**********"
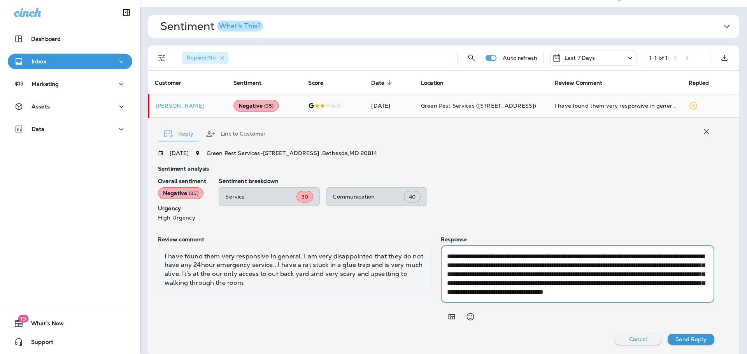
scroll to position [0, 0]
click at [535, 267] on textarea "**********" at bounding box center [576, 274] width 258 height 45
click at [637, 260] on textarea "**********" at bounding box center [576, 274] width 258 height 45
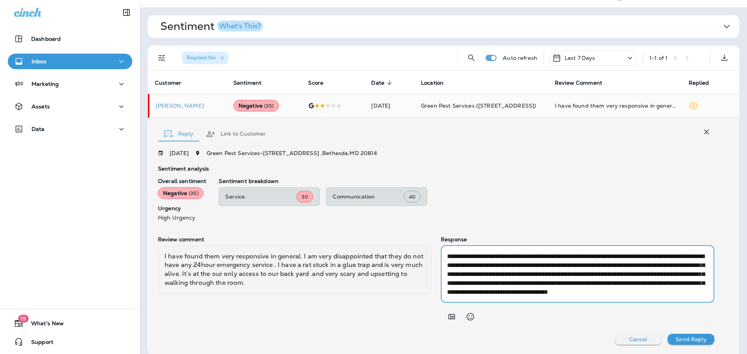
click at [637, 260] on textarea "**********" at bounding box center [576, 274] width 258 height 45
click at [566, 283] on textarea "**********" at bounding box center [576, 274] width 258 height 45
click at [627, 294] on textarea "**********" at bounding box center [576, 274] width 258 height 45
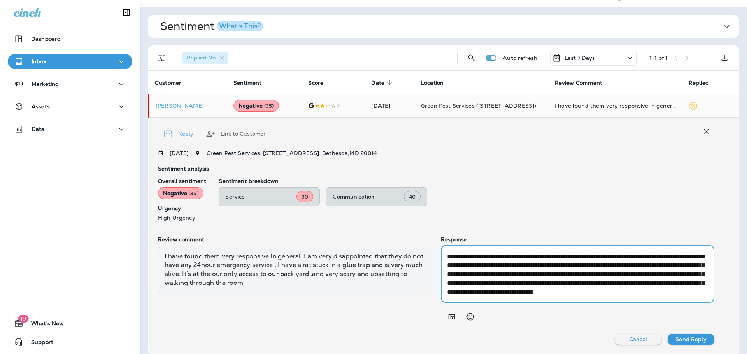
type textarea "**********"
click at [682, 339] on p "Send Reply" at bounding box center [691, 340] width 31 height 6
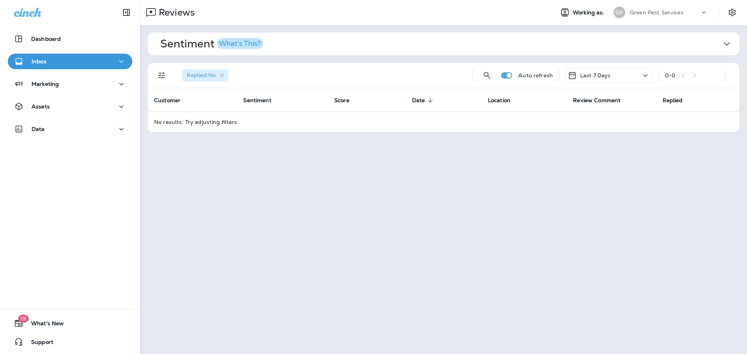
click at [658, 10] on p "Green Pest Services" at bounding box center [657, 12] width 54 height 6
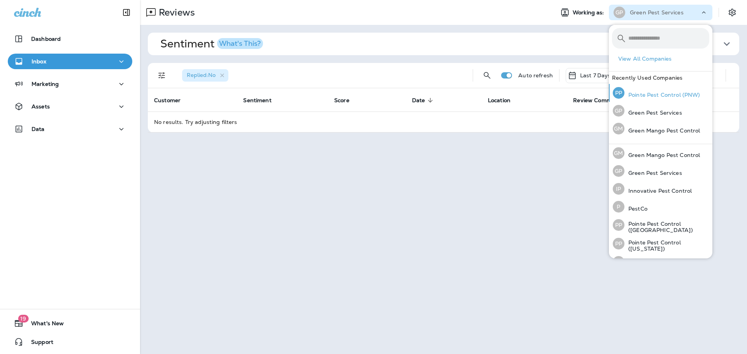
click at [688, 93] on p "Pointe Pest Control (PNW)" at bounding box center [663, 95] width 76 height 6
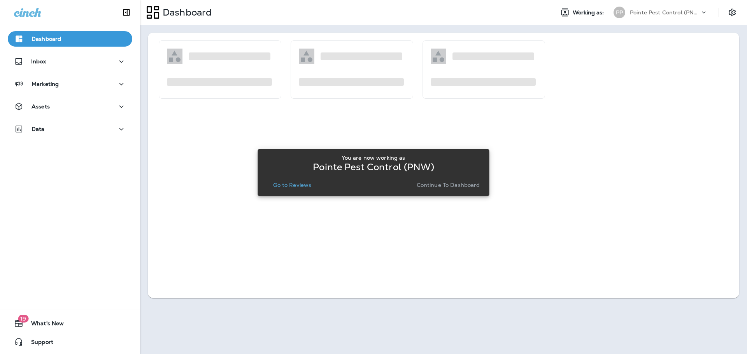
click at [295, 189] on button "Go to Reviews" at bounding box center [292, 185] width 44 height 11
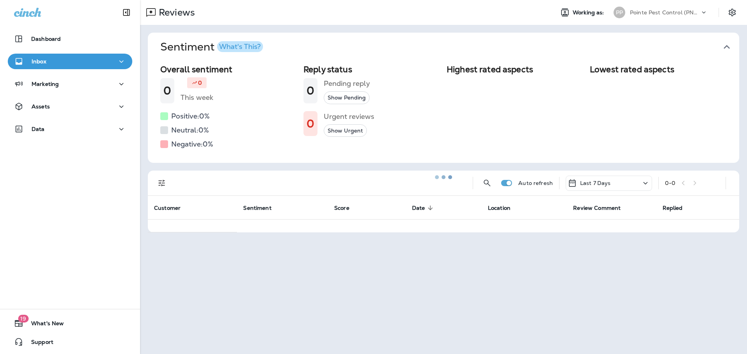
click at [736, 44] on button "Sentiment What's This?" at bounding box center [449, 47] width 591 height 29
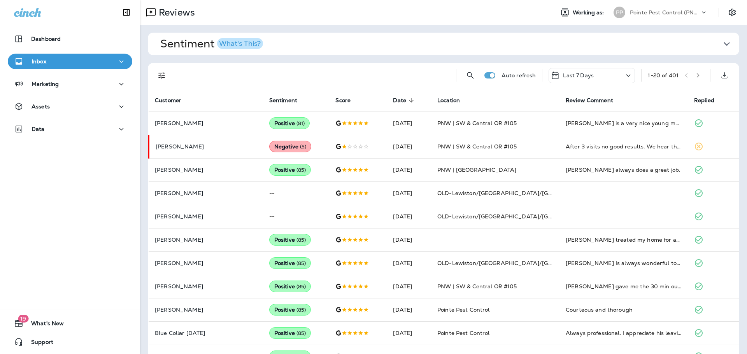
click at [729, 46] on button "Sentiment What's This?" at bounding box center [449, 44] width 591 height 23
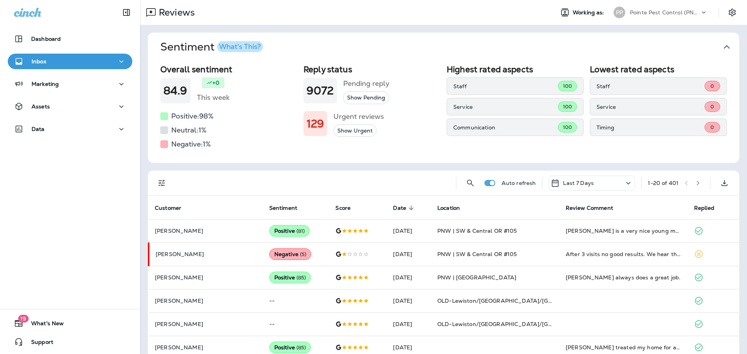
click at [721, 42] on icon "button" at bounding box center [727, 47] width 12 height 12
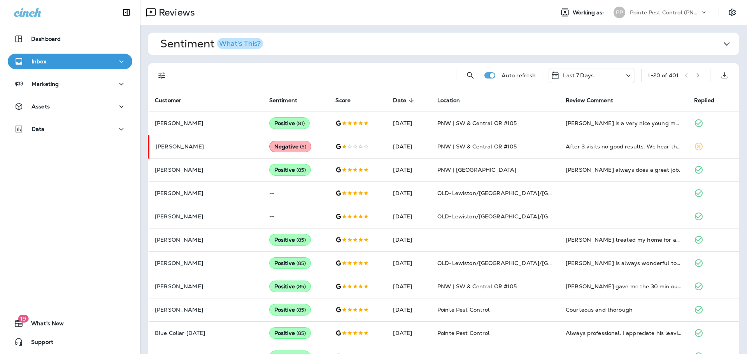
click at [159, 74] on icon "Filters" at bounding box center [161, 75] width 9 height 9
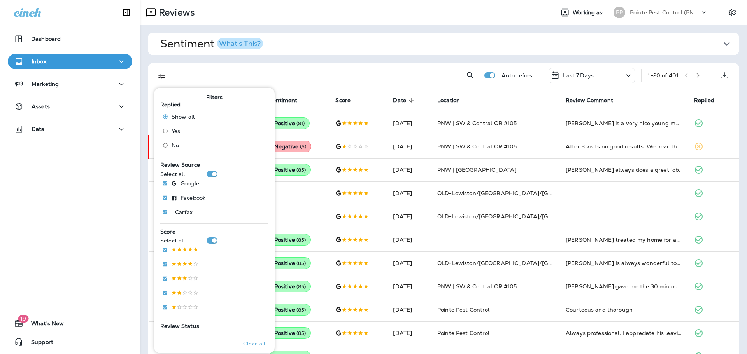
click at [175, 144] on span "No" at bounding box center [175, 145] width 7 height 6
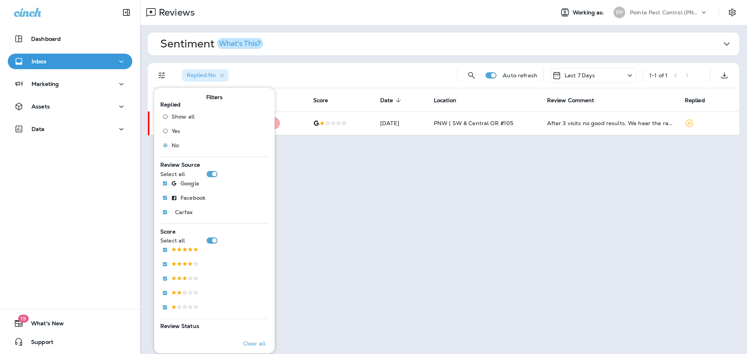
click at [381, 74] on div "Replied : No" at bounding box center [313, 75] width 275 height 25
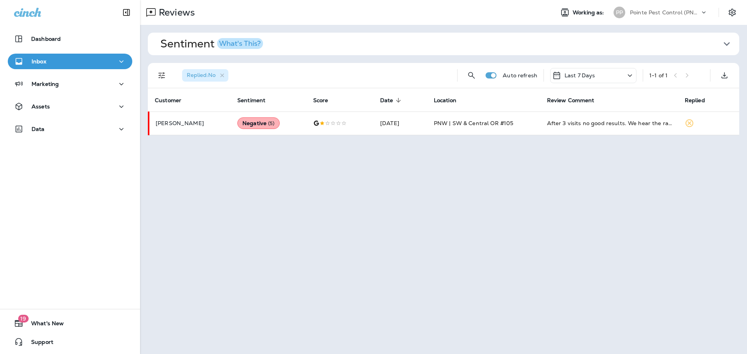
drag, startPoint x: 337, startPoint y: 153, endPoint x: 326, endPoint y: 136, distance: 19.6
click at [336, 152] on div "Reviews Working as: PP Pointe Pest Control (PNW) Sentiment What's This? Overall…" at bounding box center [443, 177] width 607 height 354
